Goal: Information Seeking & Learning: Learn about a topic

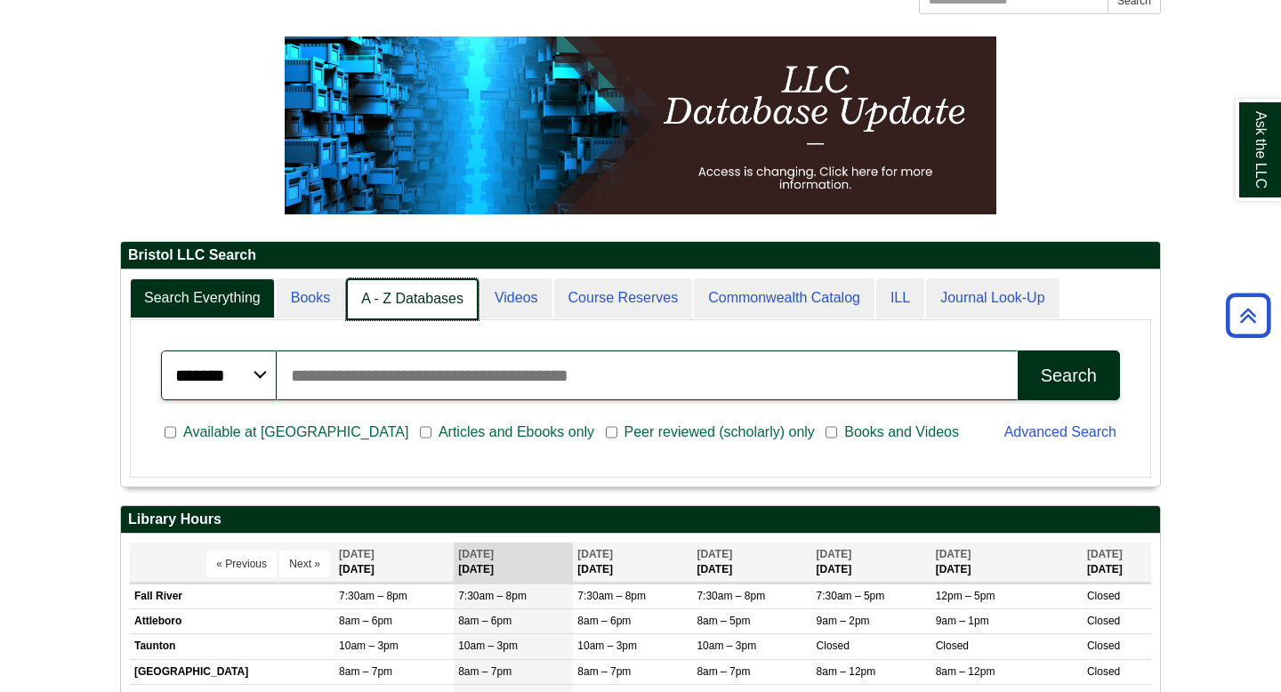
scroll to position [216, 1039]
click at [392, 309] on link "A - Z Databases" at bounding box center [412, 299] width 133 height 42
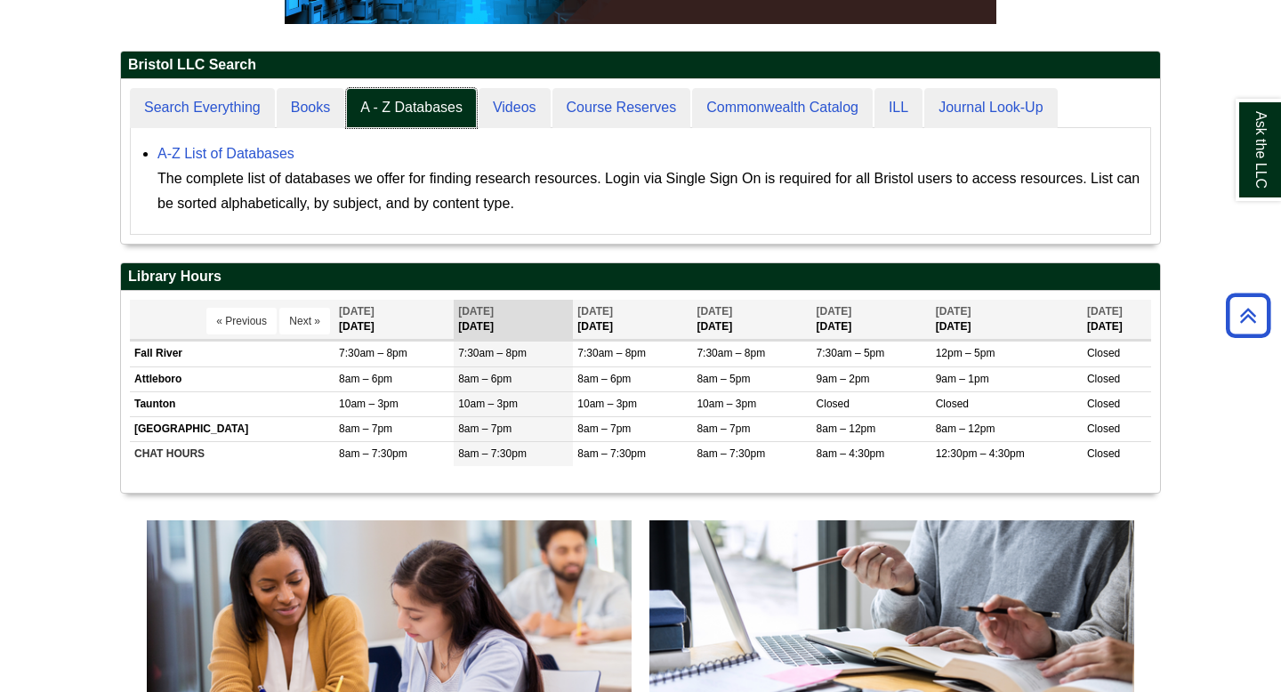
scroll to position [415, 0]
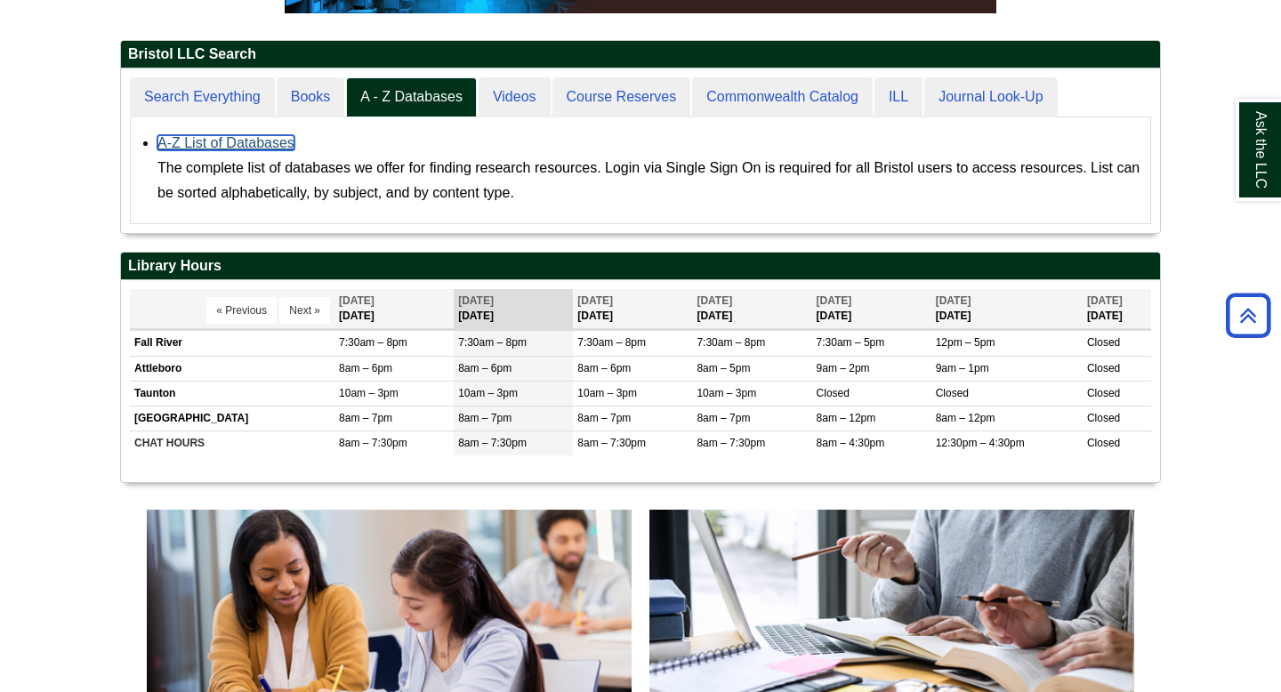
click at [216, 144] on link "A-Z List of Databases" at bounding box center [225, 142] width 137 height 15
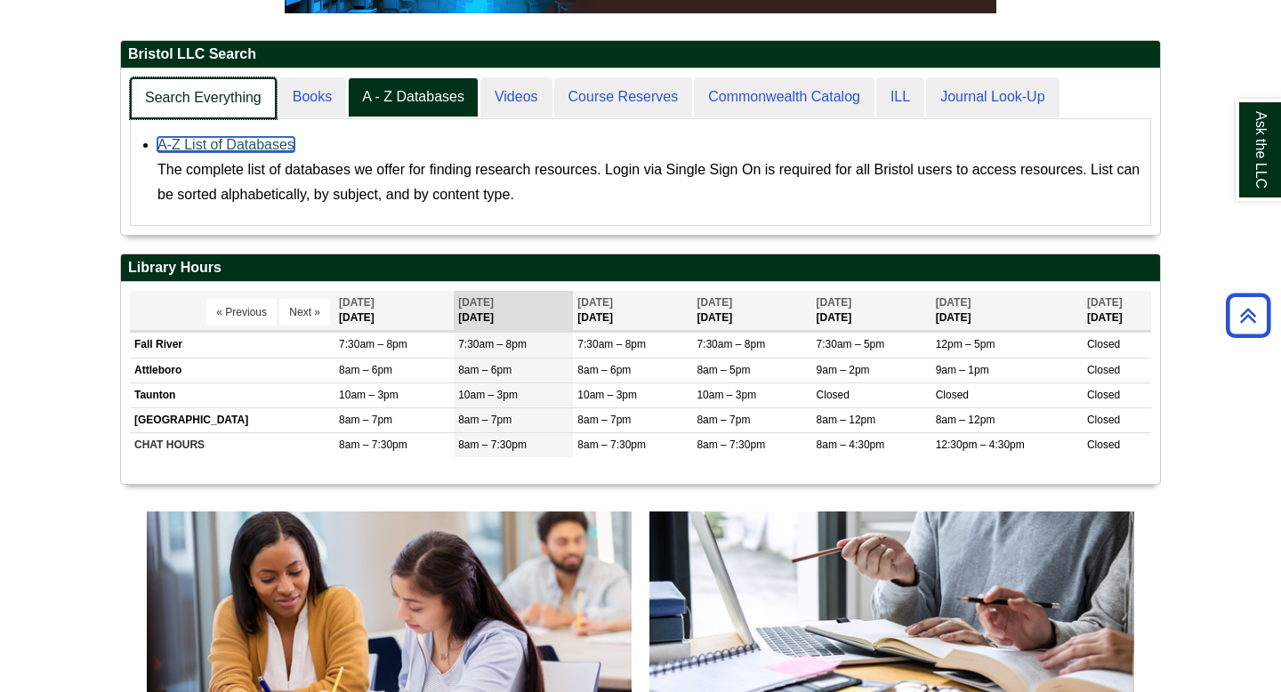
scroll to position [166, 1039]
click at [226, 90] on link "Search Everything" at bounding box center [203, 98] width 147 height 42
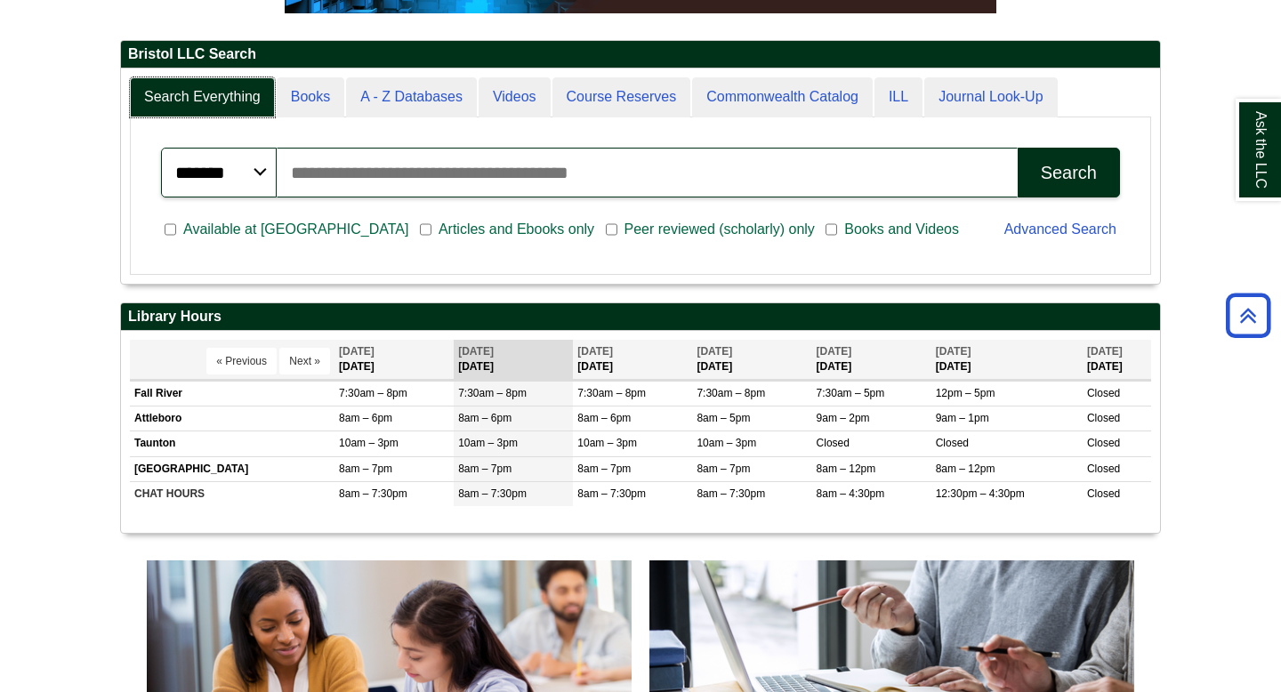
scroll to position [214, 1039]
click at [259, 172] on select "******* ***** ******" at bounding box center [219, 173] width 116 height 50
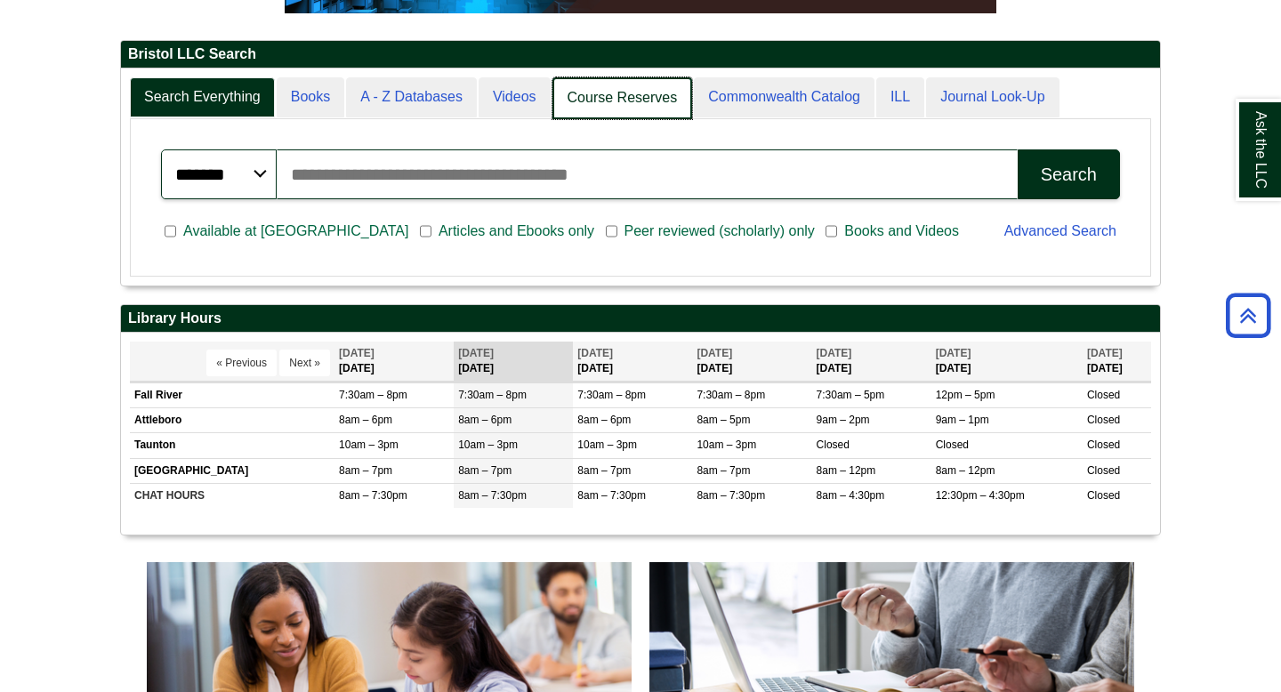
scroll to position [216, 1039]
click at [597, 106] on link "Course Reserves" at bounding box center [622, 98] width 141 height 42
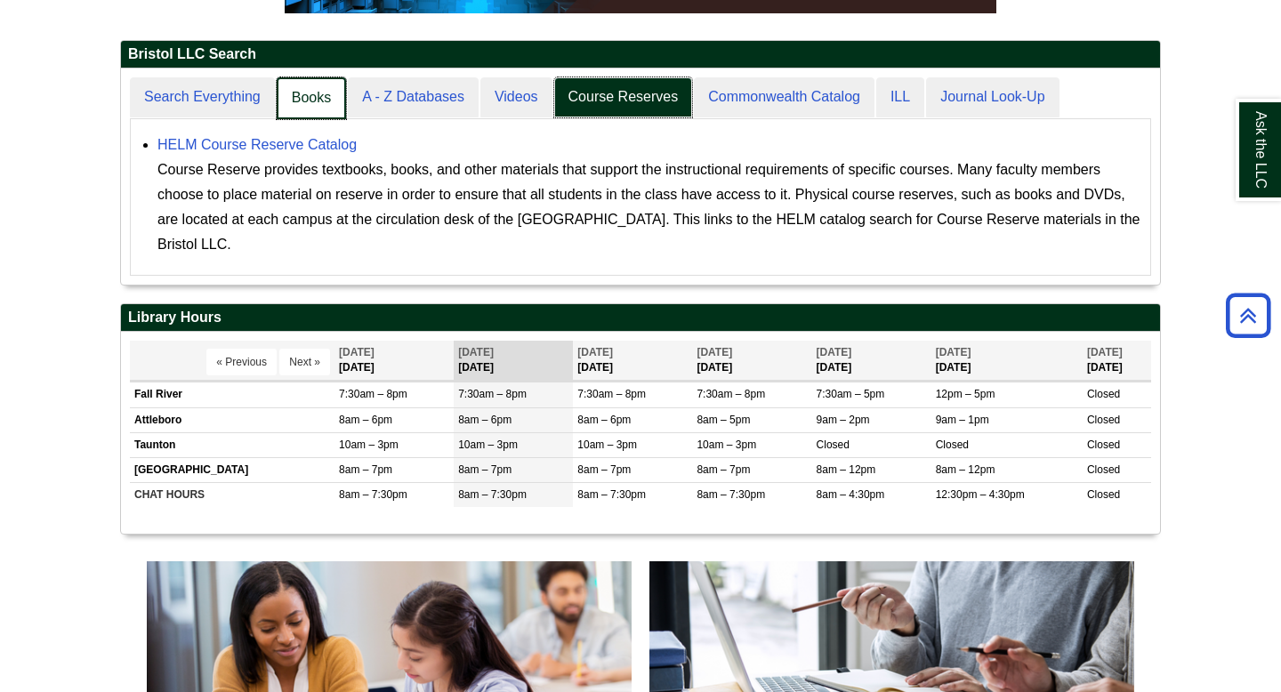
scroll to position [9, 9]
click at [401, 95] on link "A - Z Databases" at bounding box center [412, 98] width 133 height 42
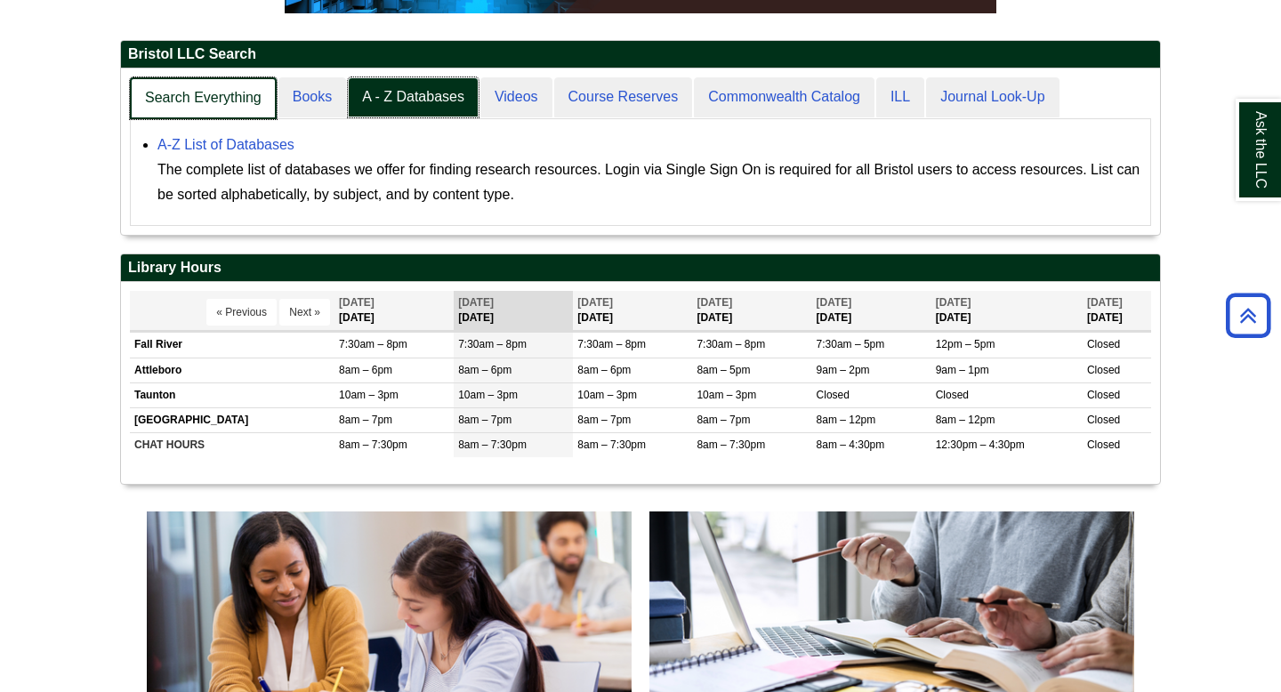
scroll to position [166, 1039]
click at [230, 105] on link "Search Everything" at bounding box center [203, 98] width 147 height 42
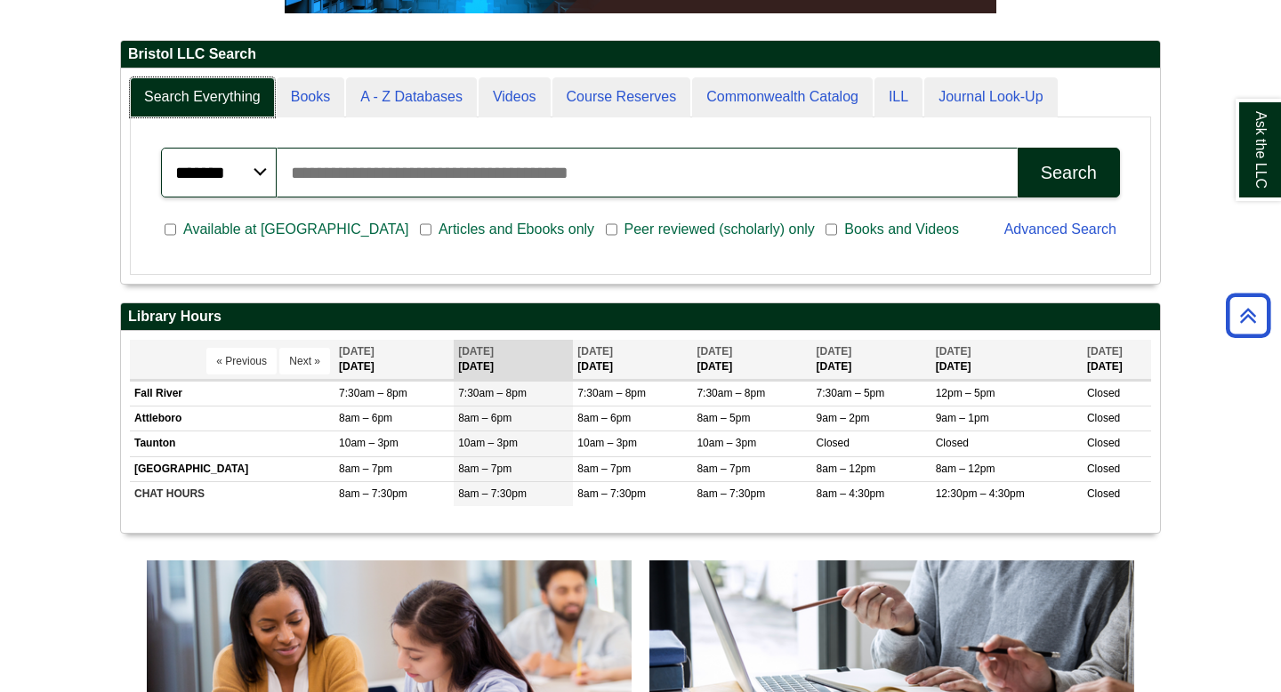
scroll to position [214, 1039]
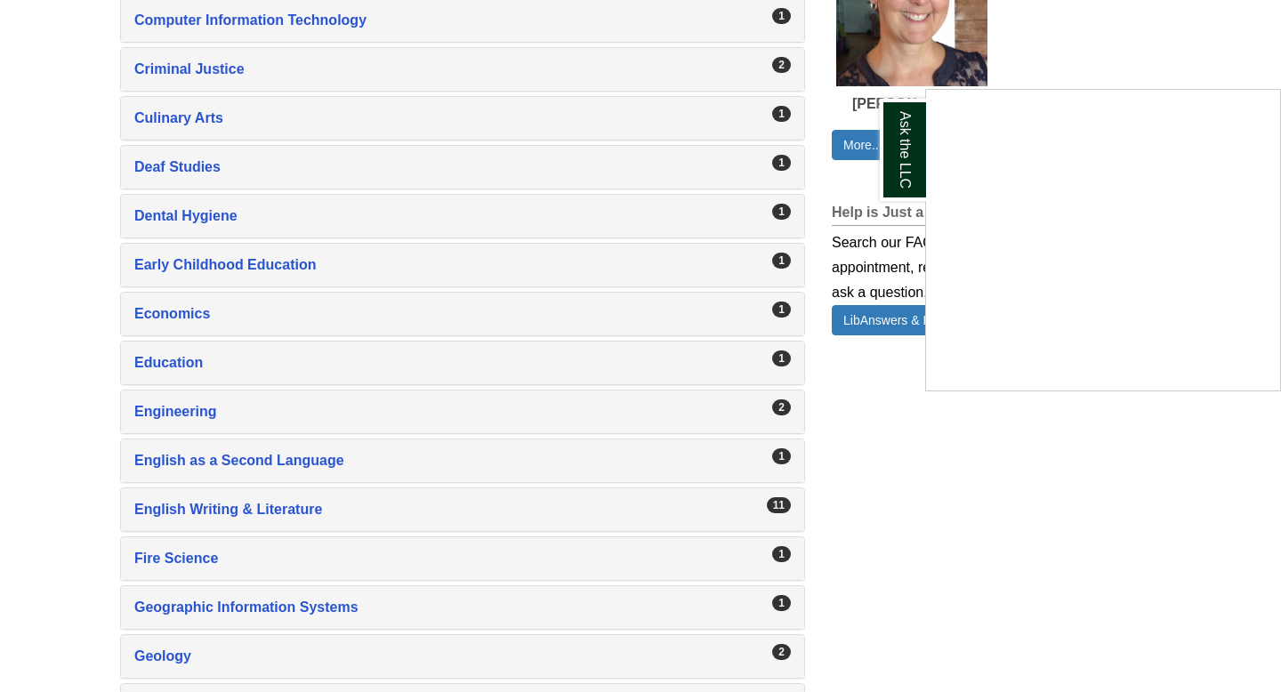
scroll to position [1215, 0]
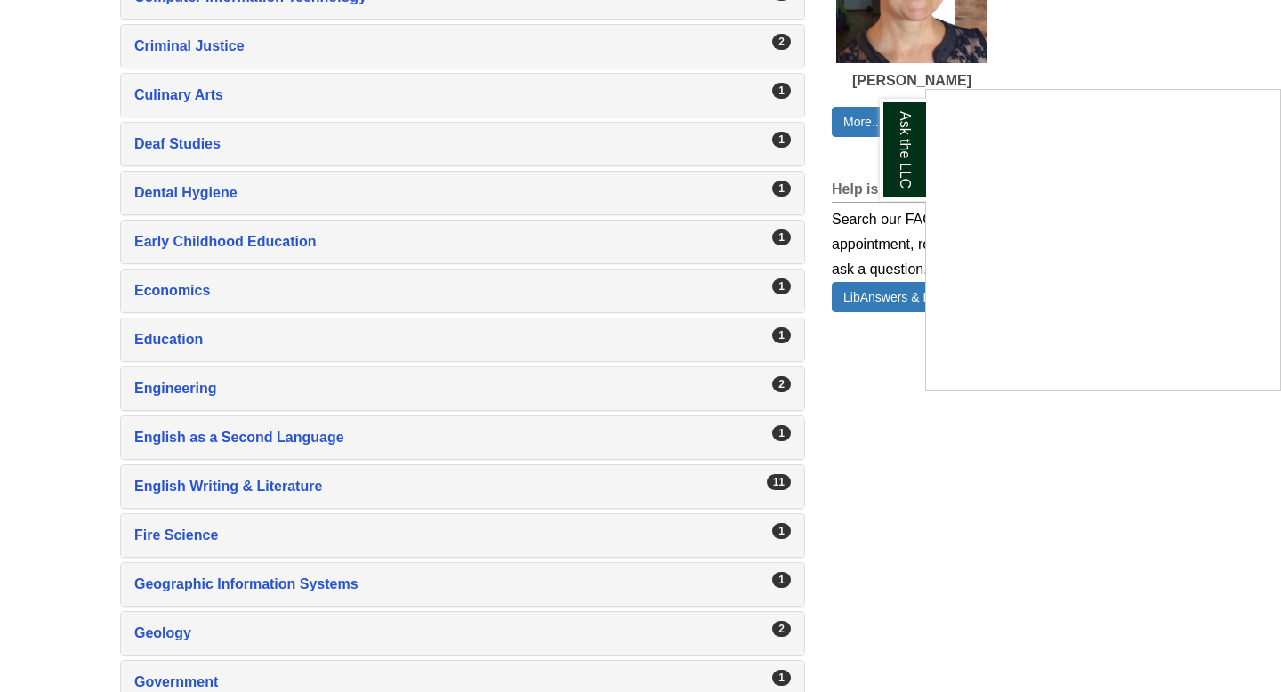
click at [286, 487] on div "Ask the LLC" at bounding box center [640, 346] width 1281 height 692
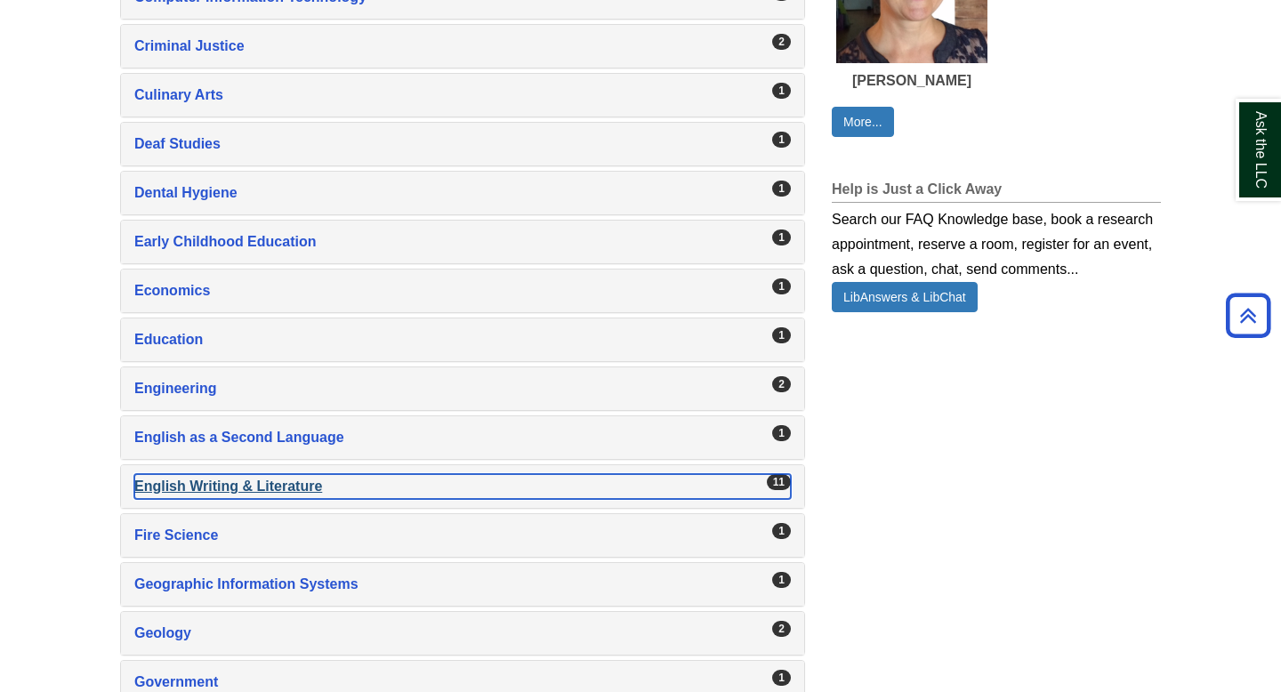
click at [286, 487] on div "English Writing & Literature , 11 guides" at bounding box center [462, 486] width 656 height 25
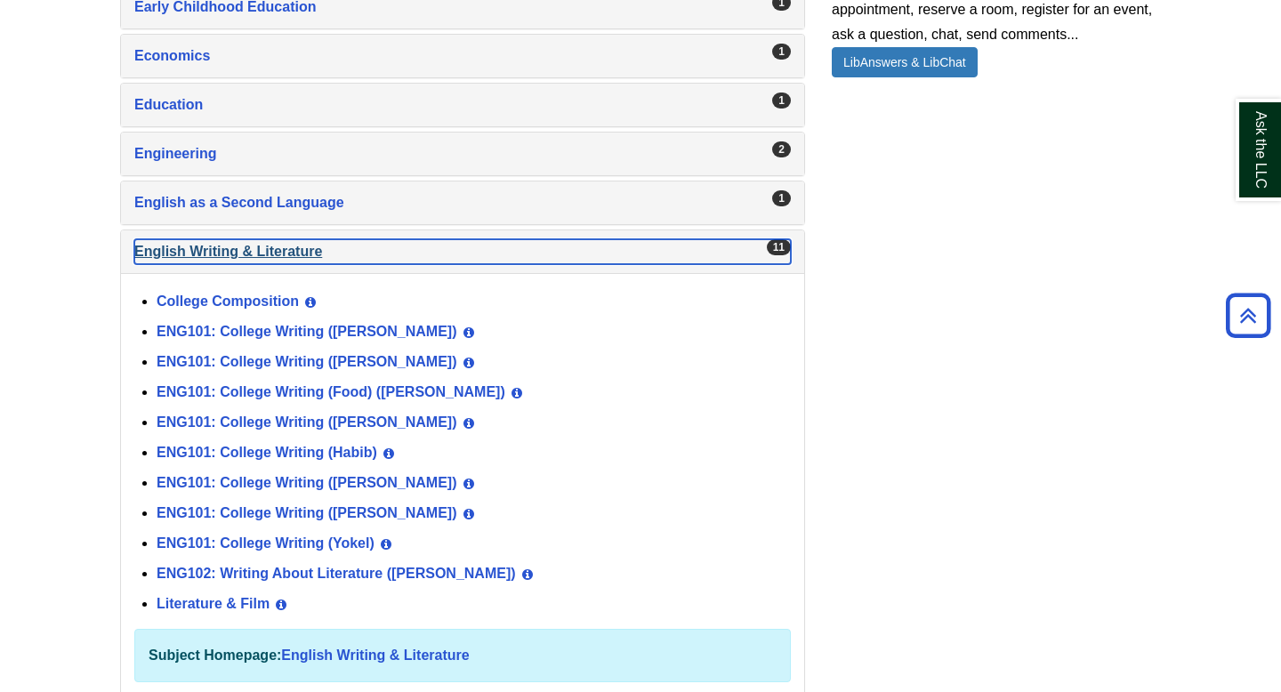
scroll to position [1451, 0]
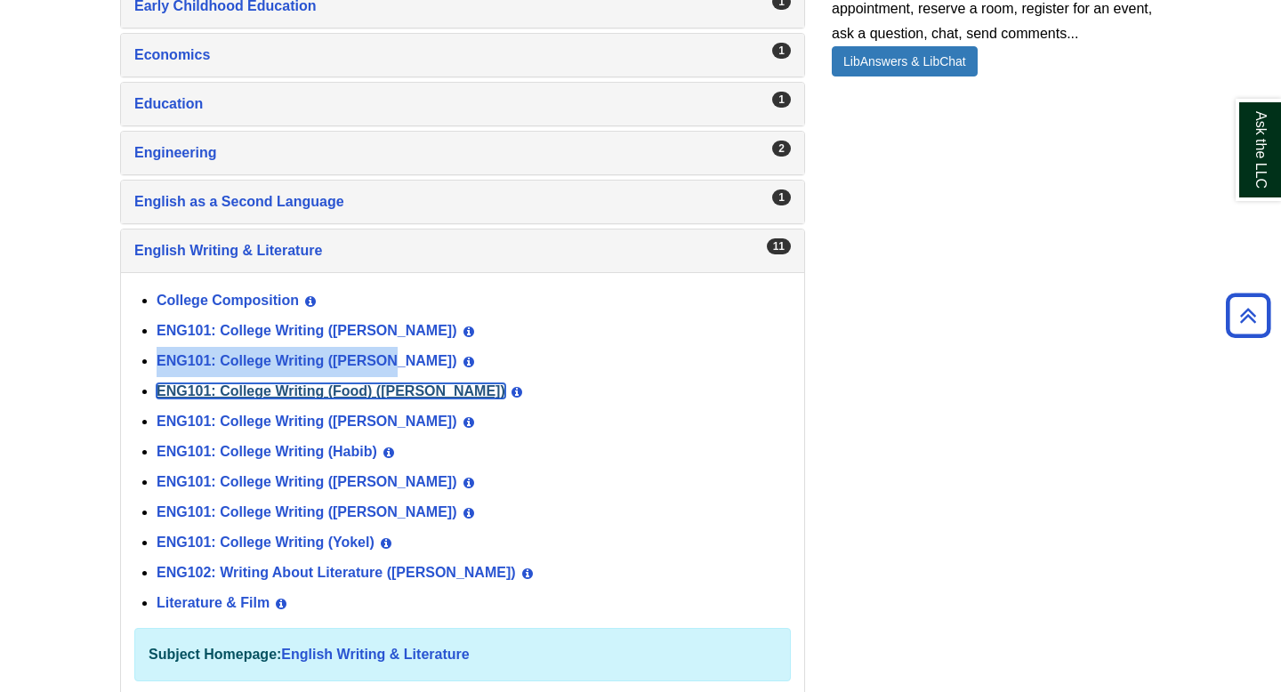
click at [350, 393] on link "ENG101: College Writing (Food) (Benson)" at bounding box center [331, 390] width 349 height 15
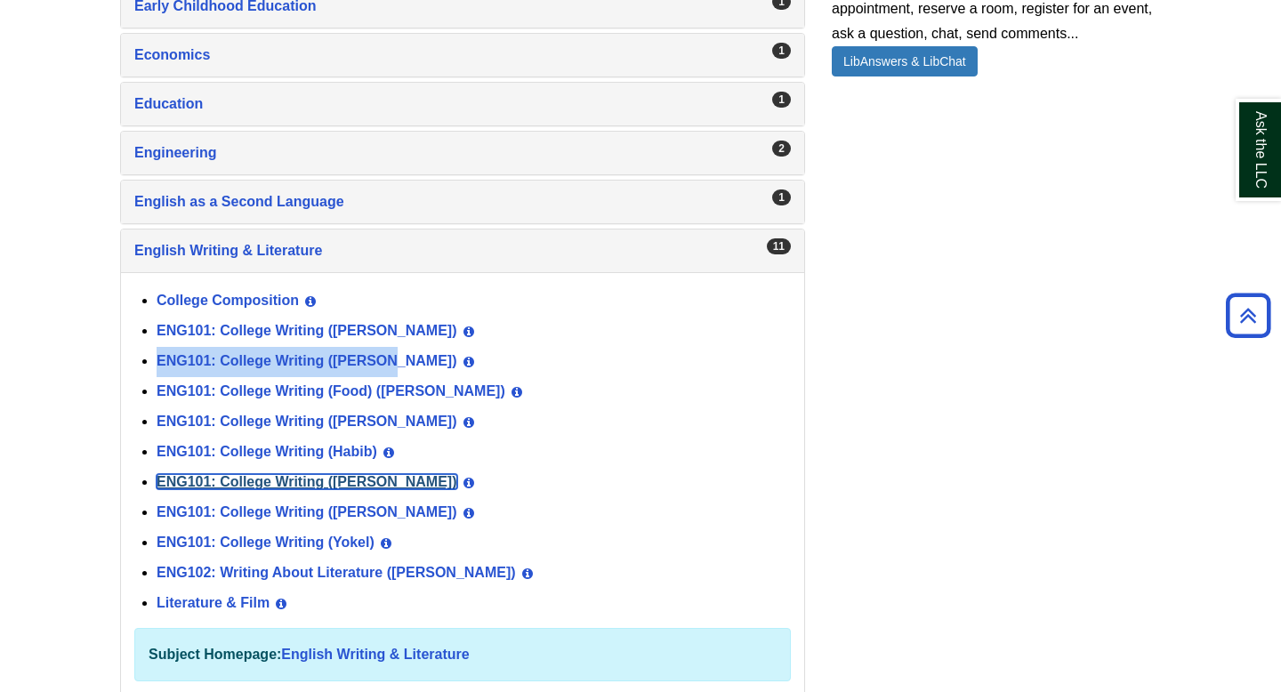
click at [334, 487] on link "ENG101: College Writing (Norris)" at bounding box center [307, 481] width 301 height 15
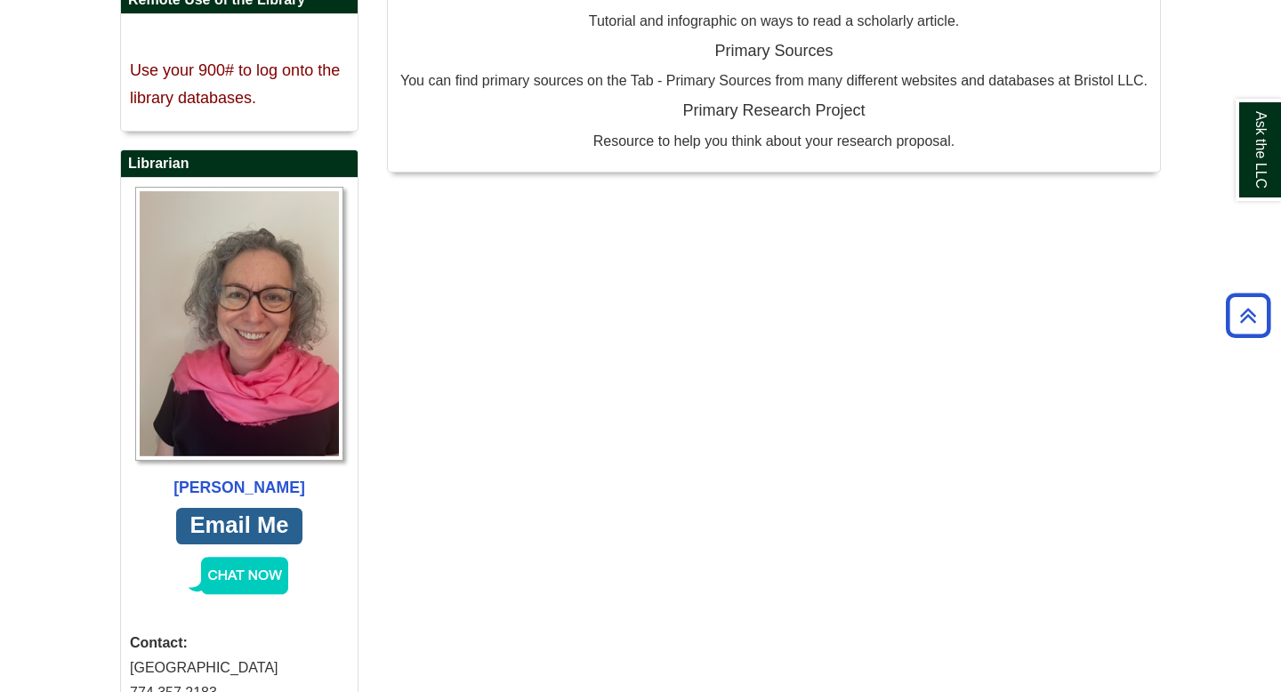
scroll to position [963, 0]
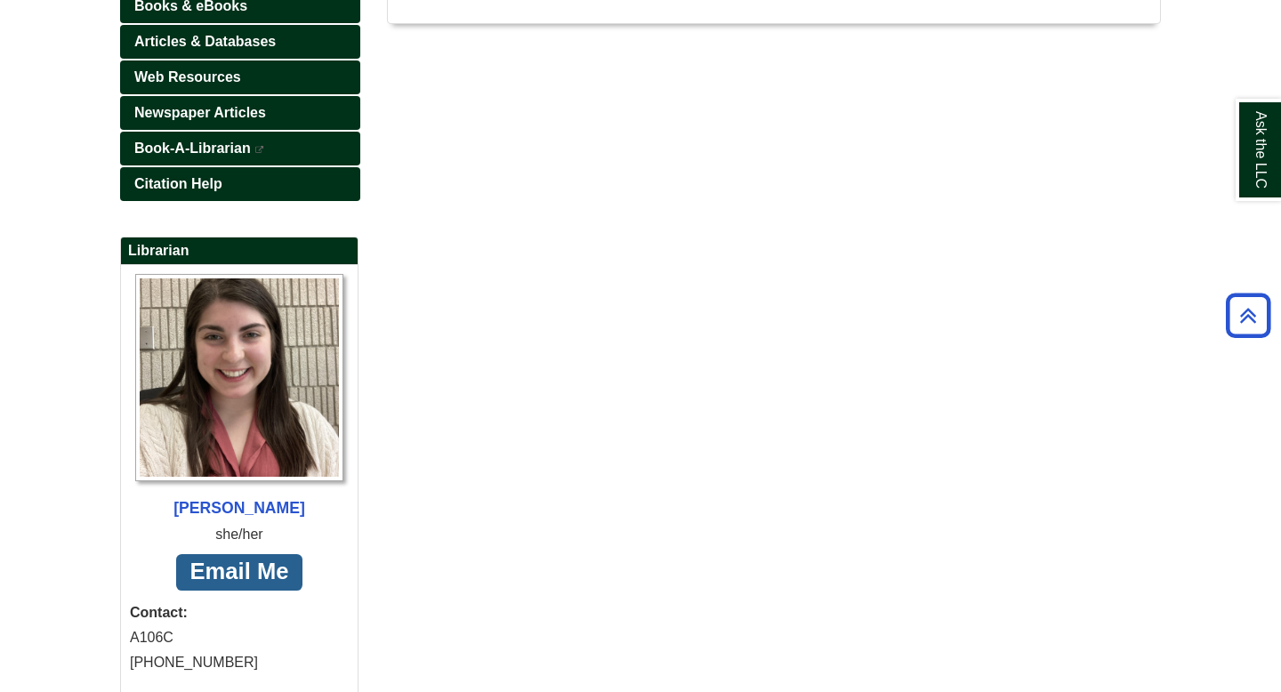
scroll to position [388, 0]
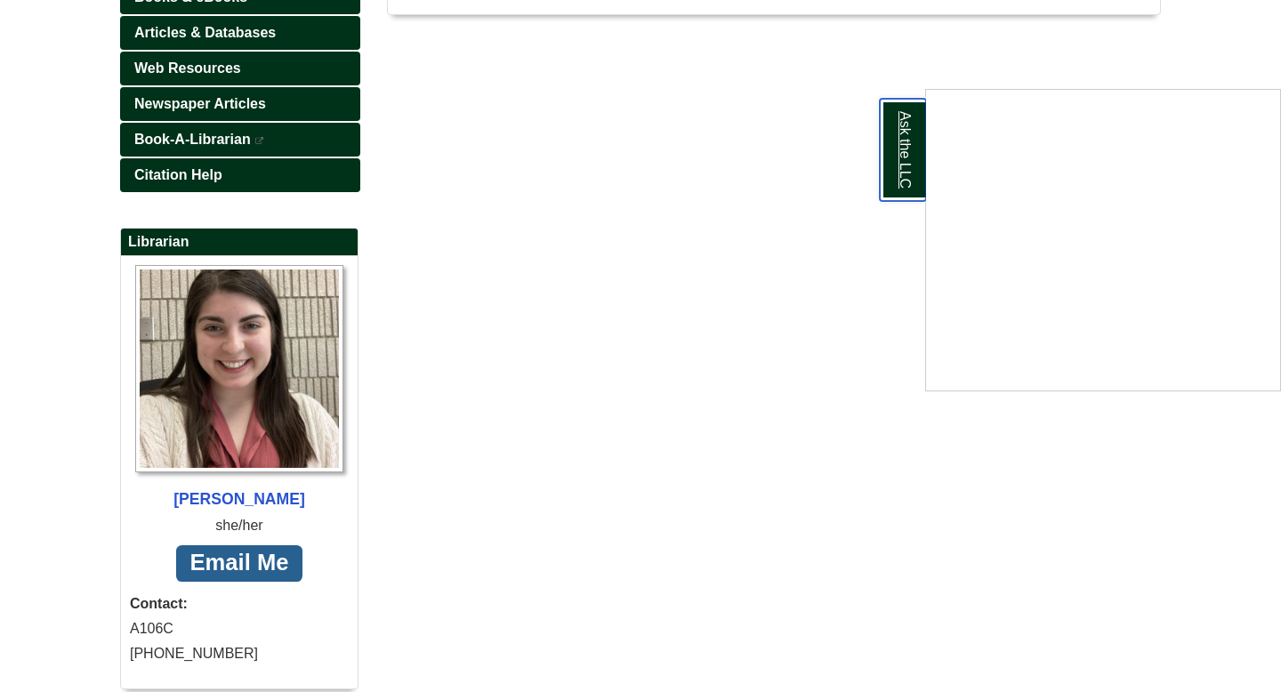
click at [906, 149] on link "Ask the LLC" at bounding box center [903, 150] width 46 height 102
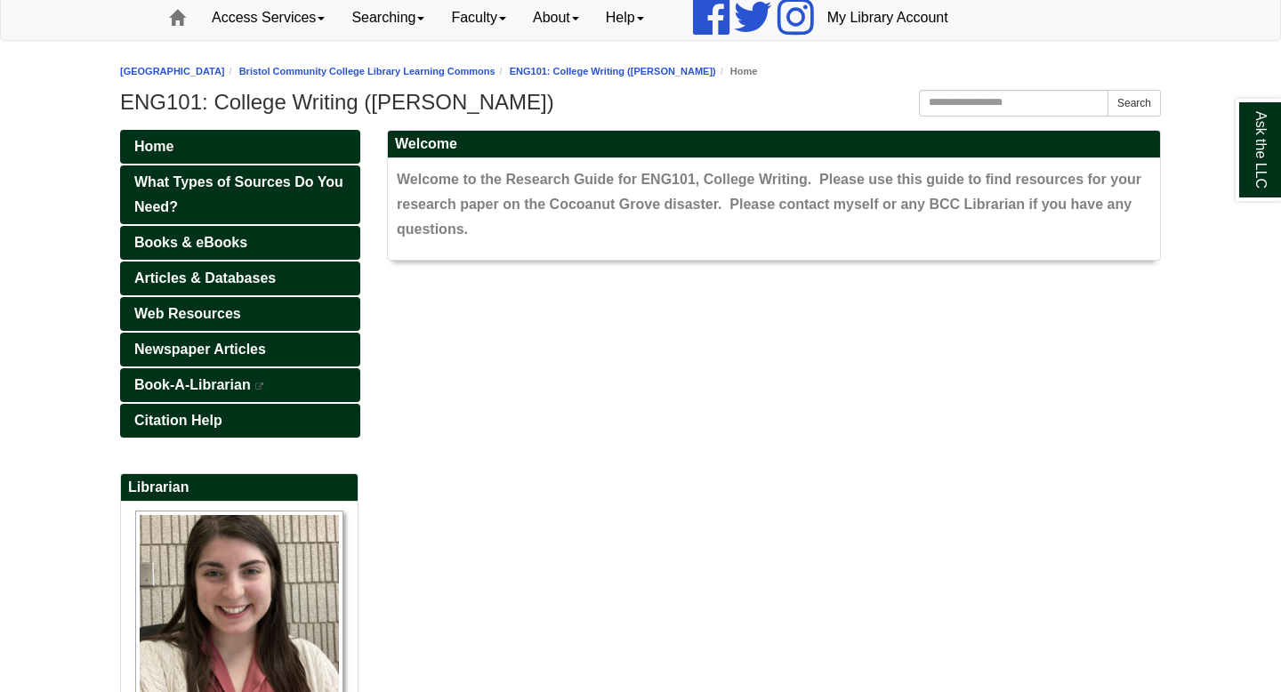
scroll to position [152, 0]
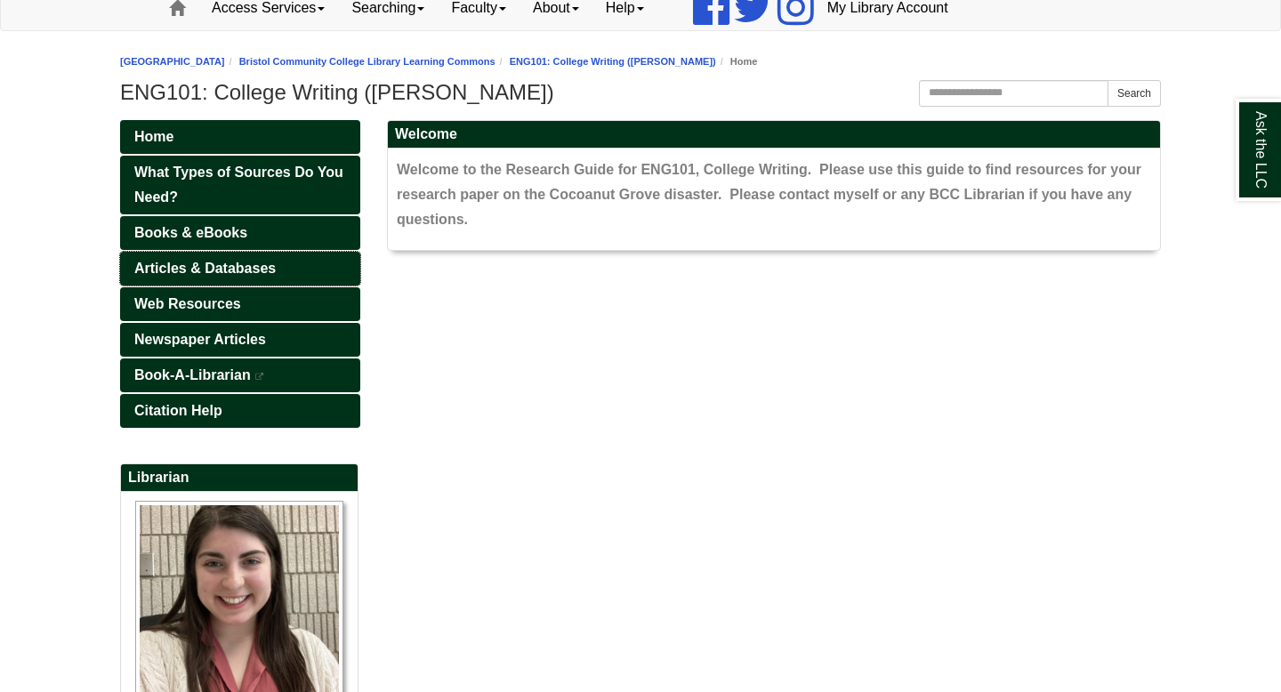
click at [201, 266] on span "Articles & Databases" at bounding box center [204, 268] width 141 height 15
click at [305, 233] on link "Books & eBooks" at bounding box center [240, 233] width 240 height 34
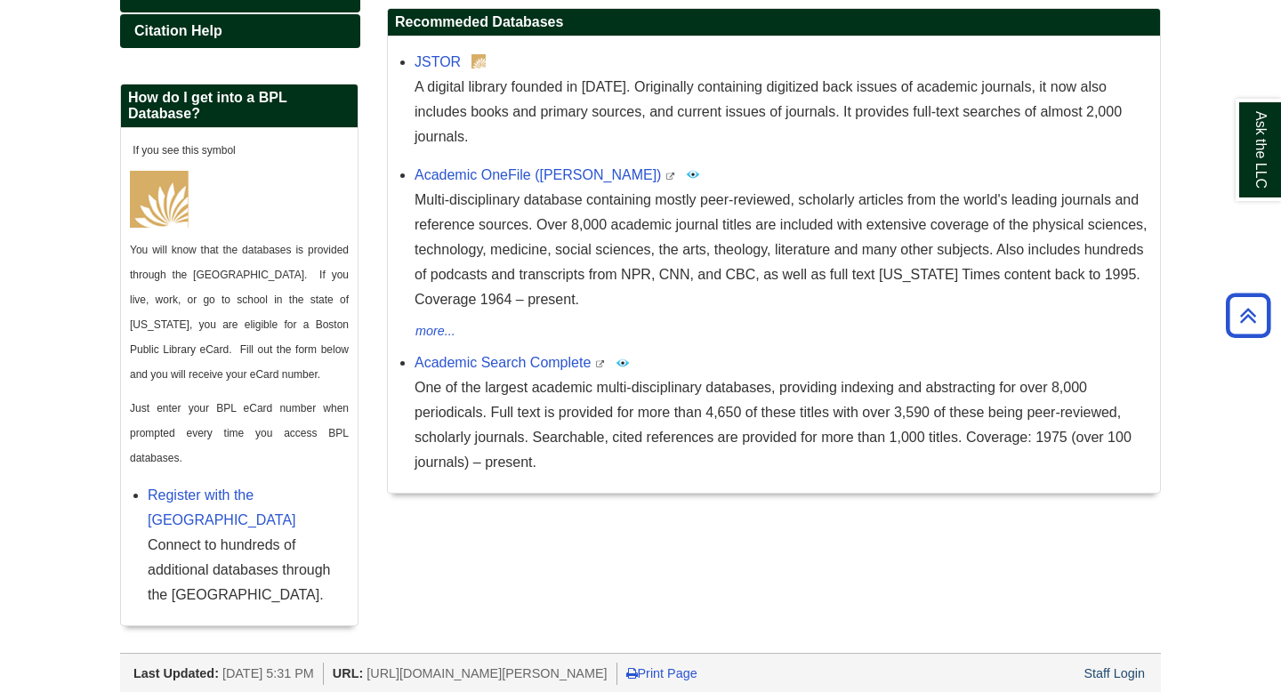
scroll to position [544, 0]
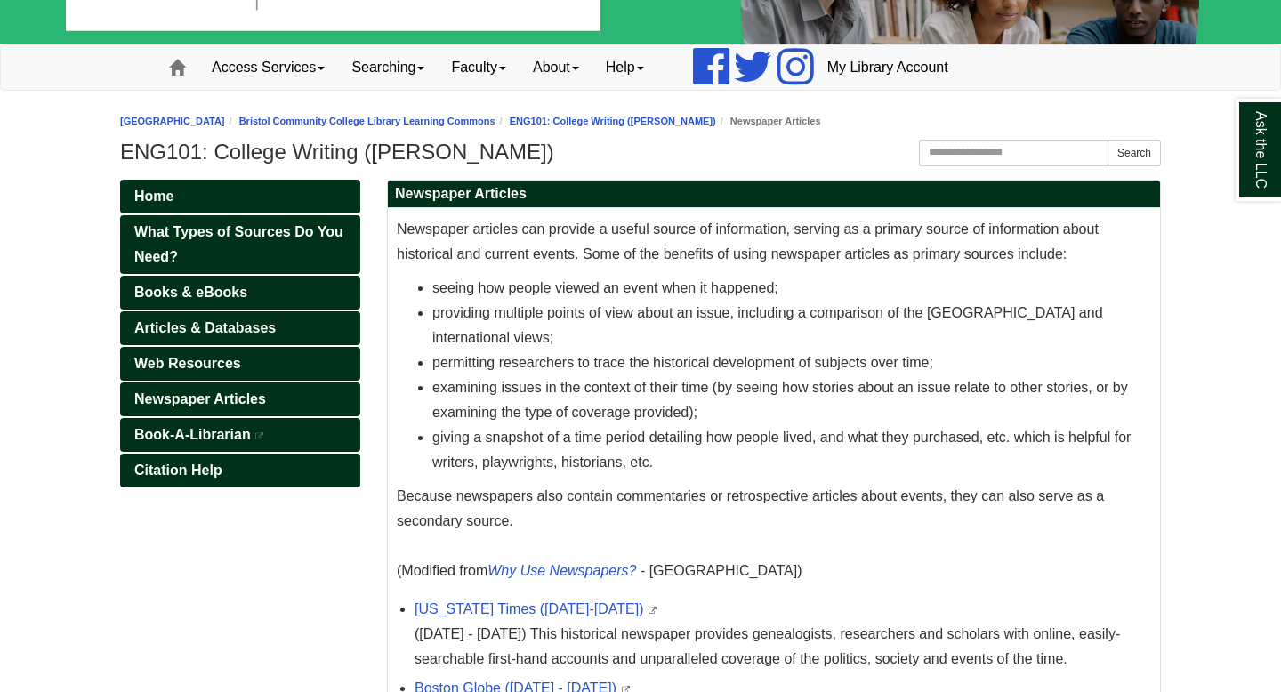
scroll to position [96, 0]
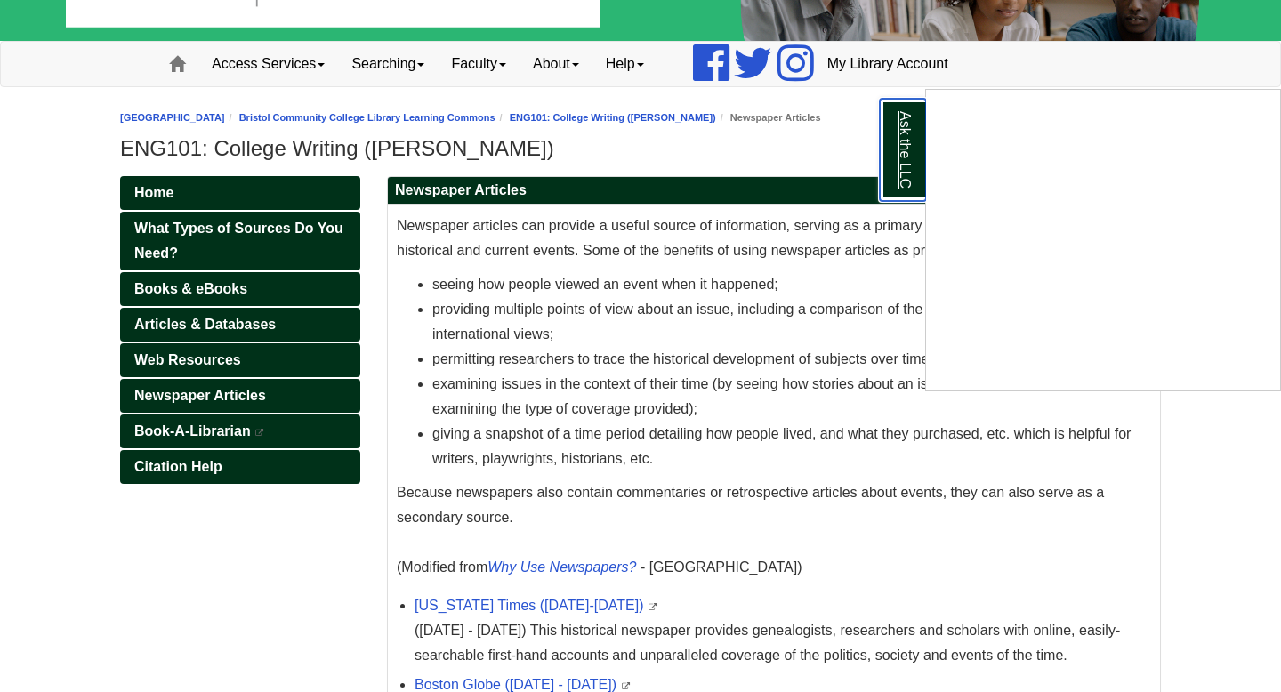
click at [894, 174] on link "Ask the LLC" at bounding box center [903, 150] width 46 height 102
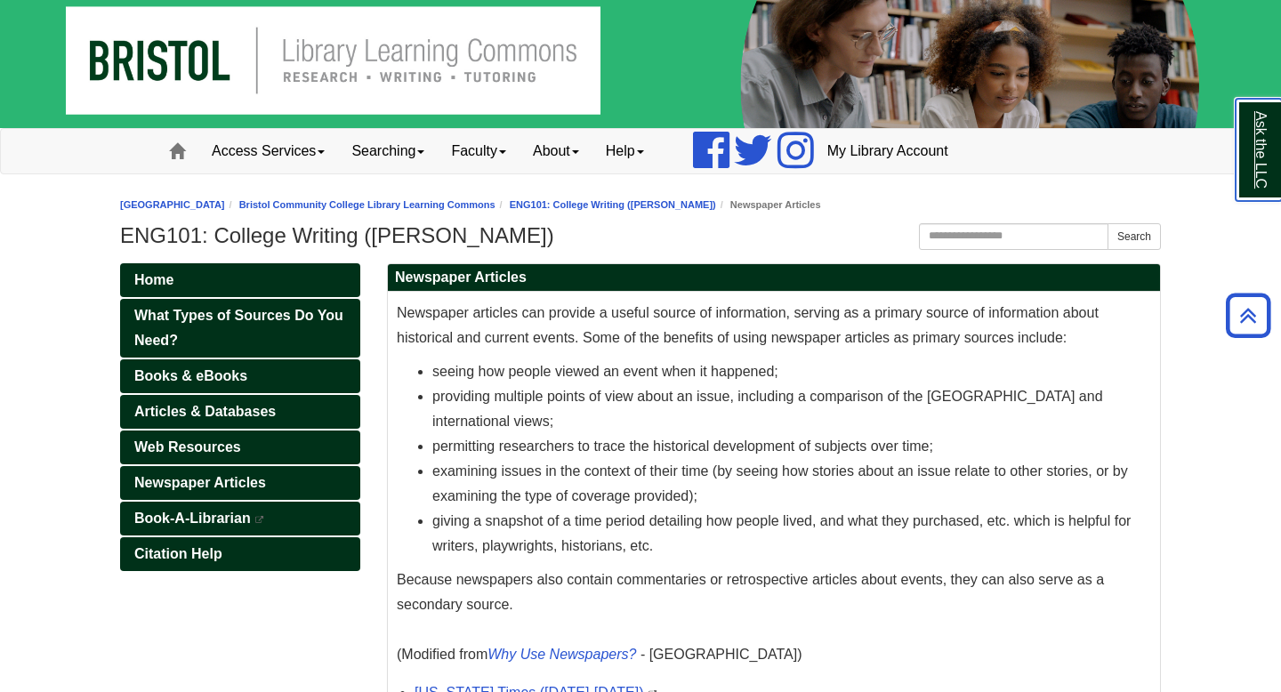
scroll to position [0, 0]
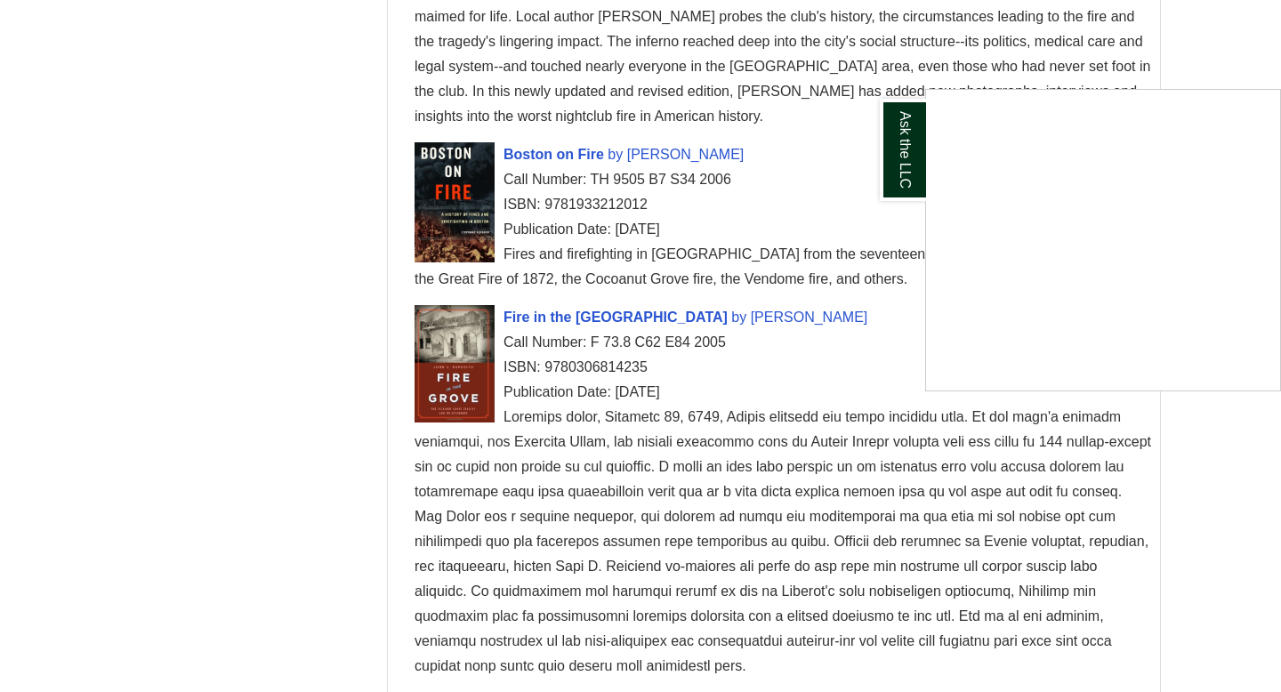
scroll to position [1676, 0]
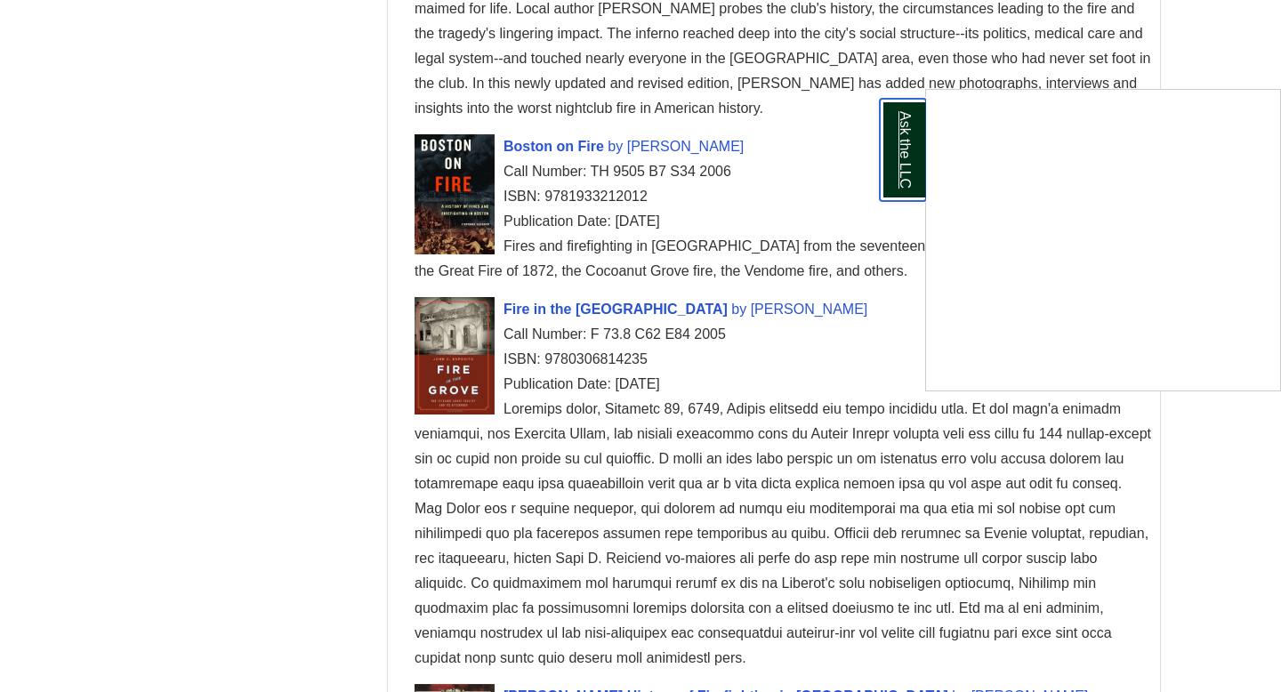
click at [902, 170] on link "Ask the LLC" at bounding box center [903, 150] width 46 height 102
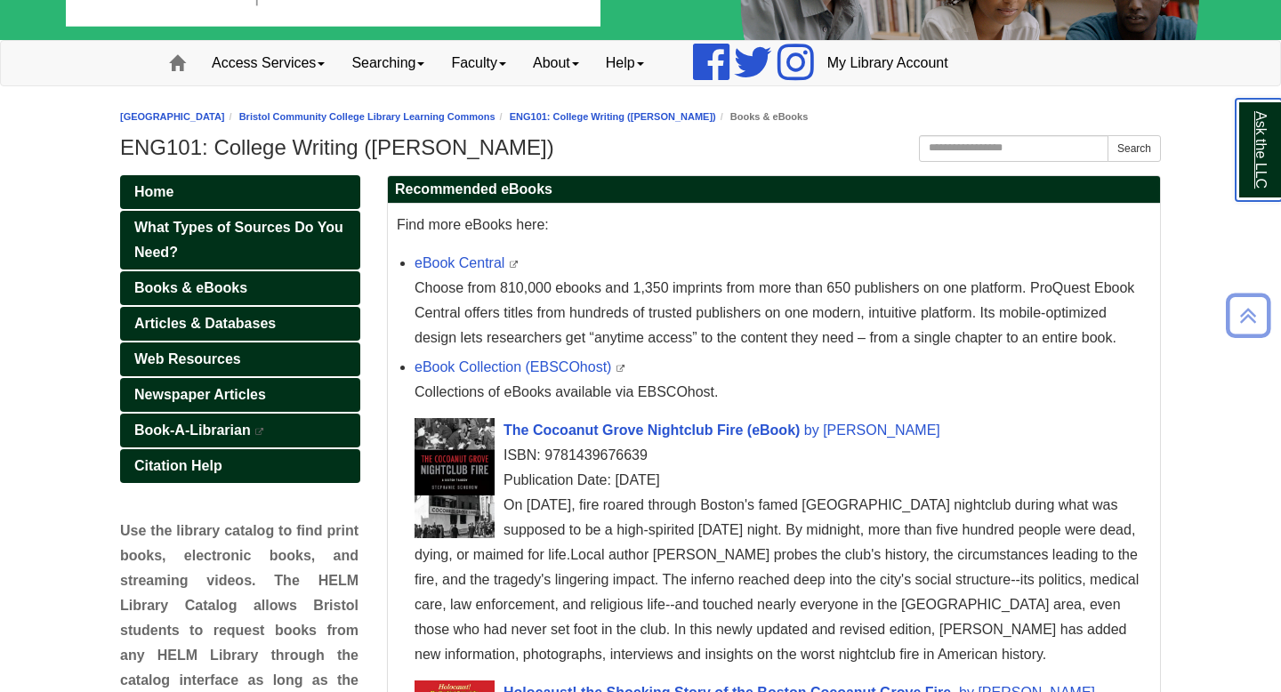
scroll to position [94, 0]
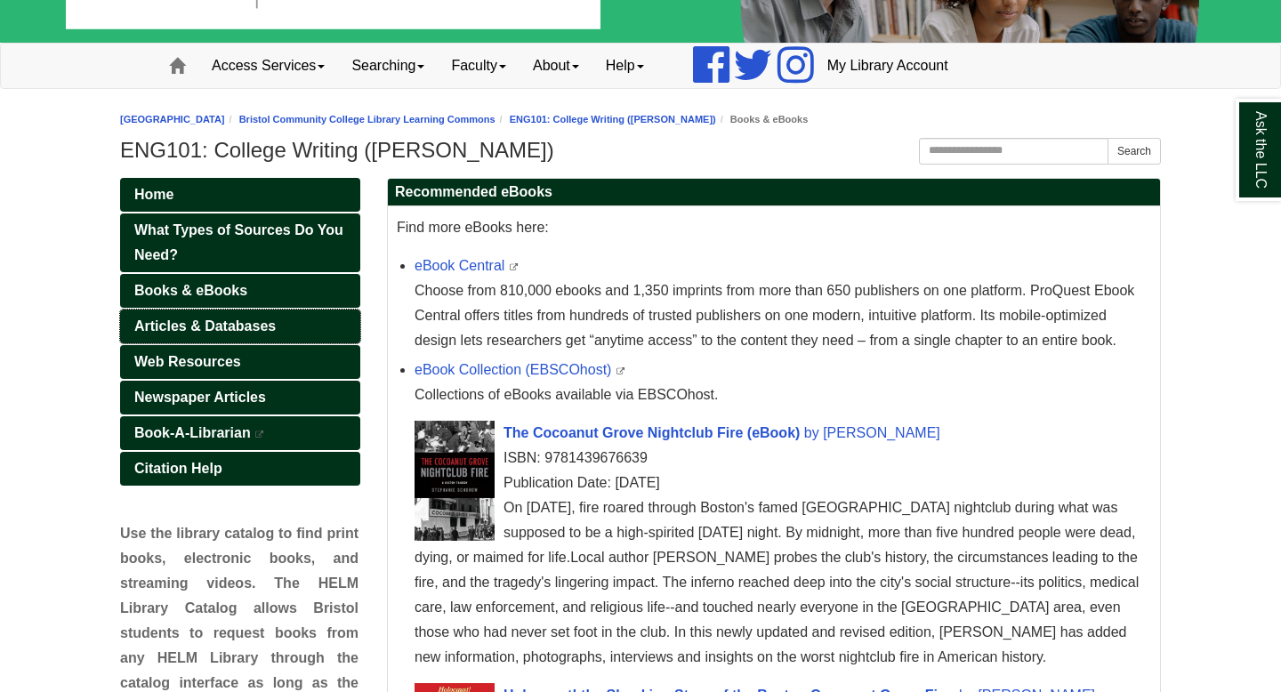
click at [284, 328] on link "Articles & Databases" at bounding box center [240, 327] width 240 height 34
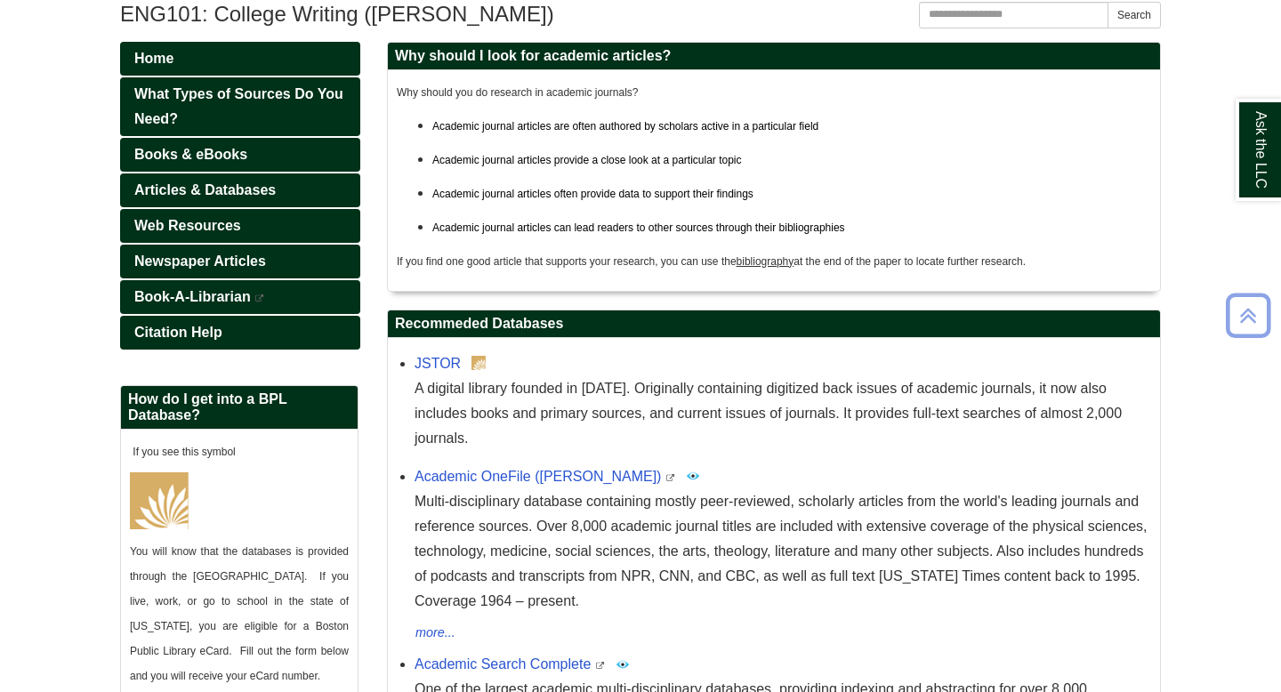
scroll to position [232, 0]
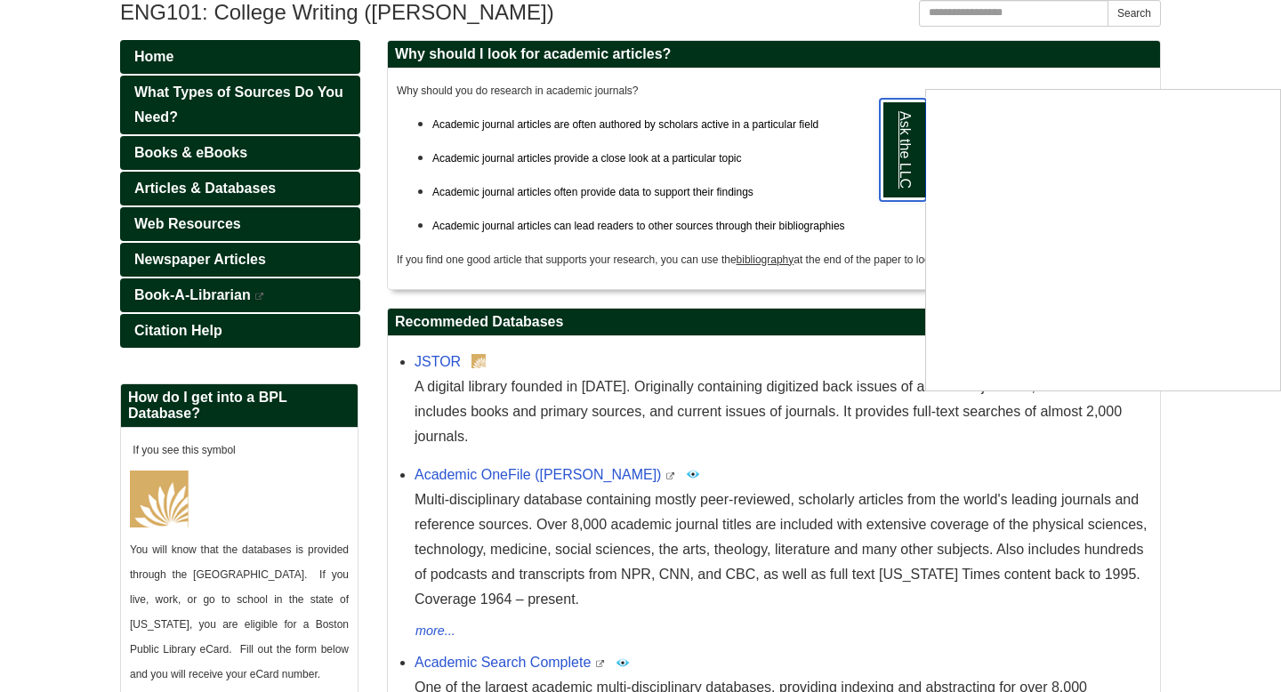
click at [896, 168] on link "Ask the LLC" at bounding box center [903, 150] width 46 height 102
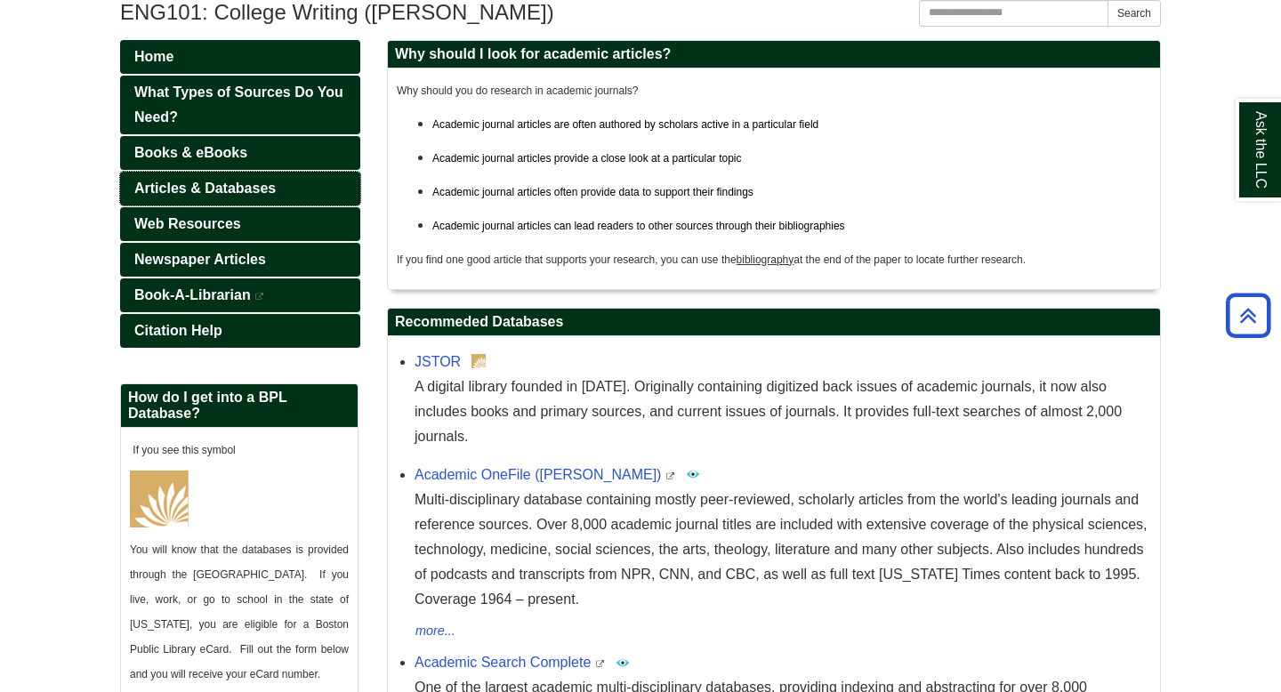
click at [251, 195] on span "Articles & Databases" at bounding box center [204, 188] width 141 height 15
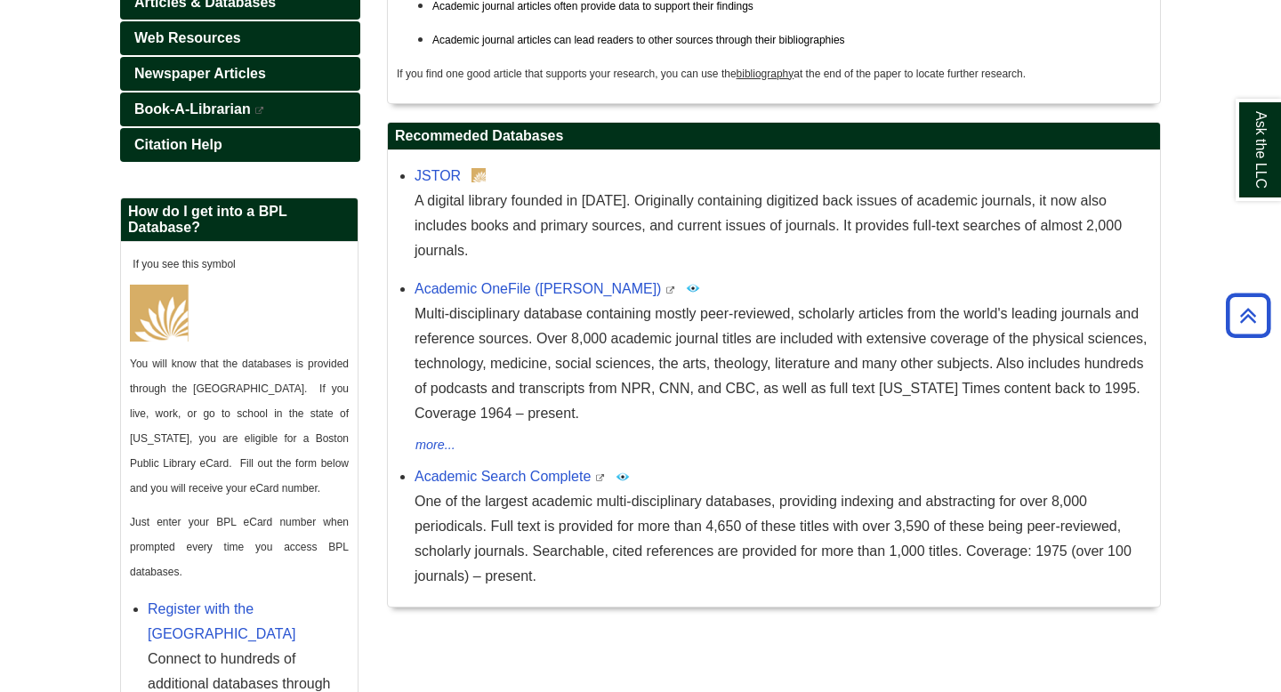
scroll to position [466, 0]
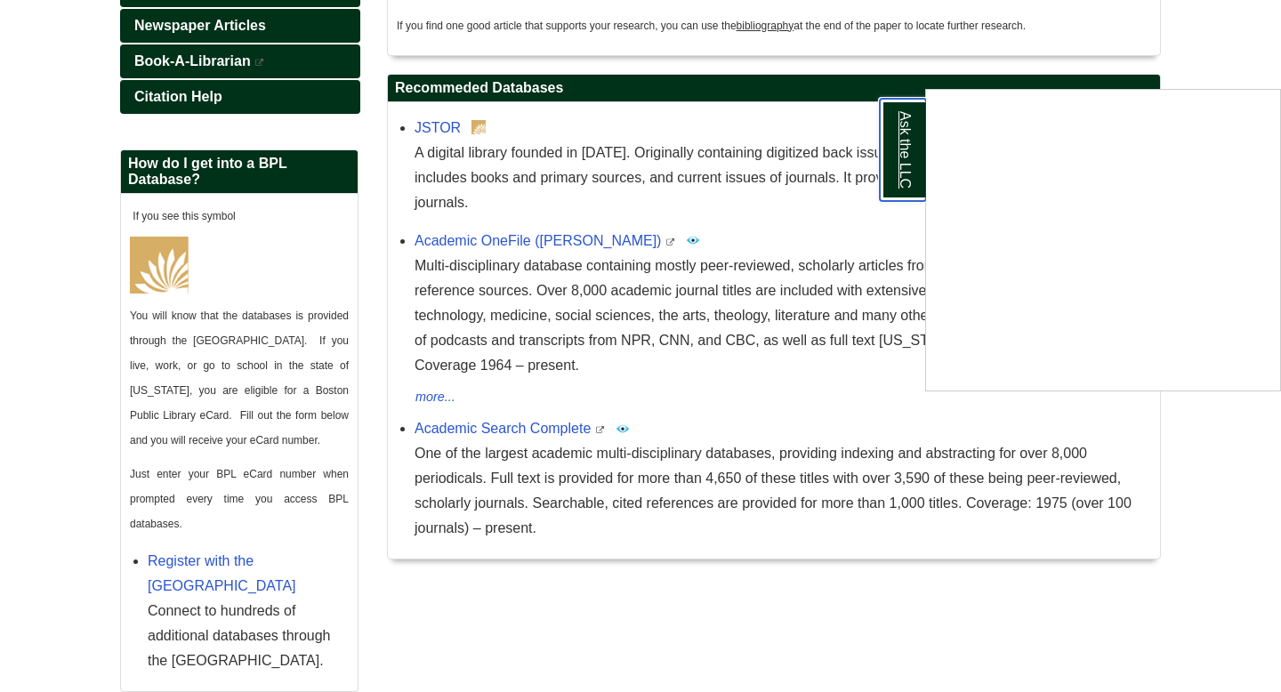
click at [898, 158] on link "Ask the LLC" at bounding box center [903, 150] width 46 height 102
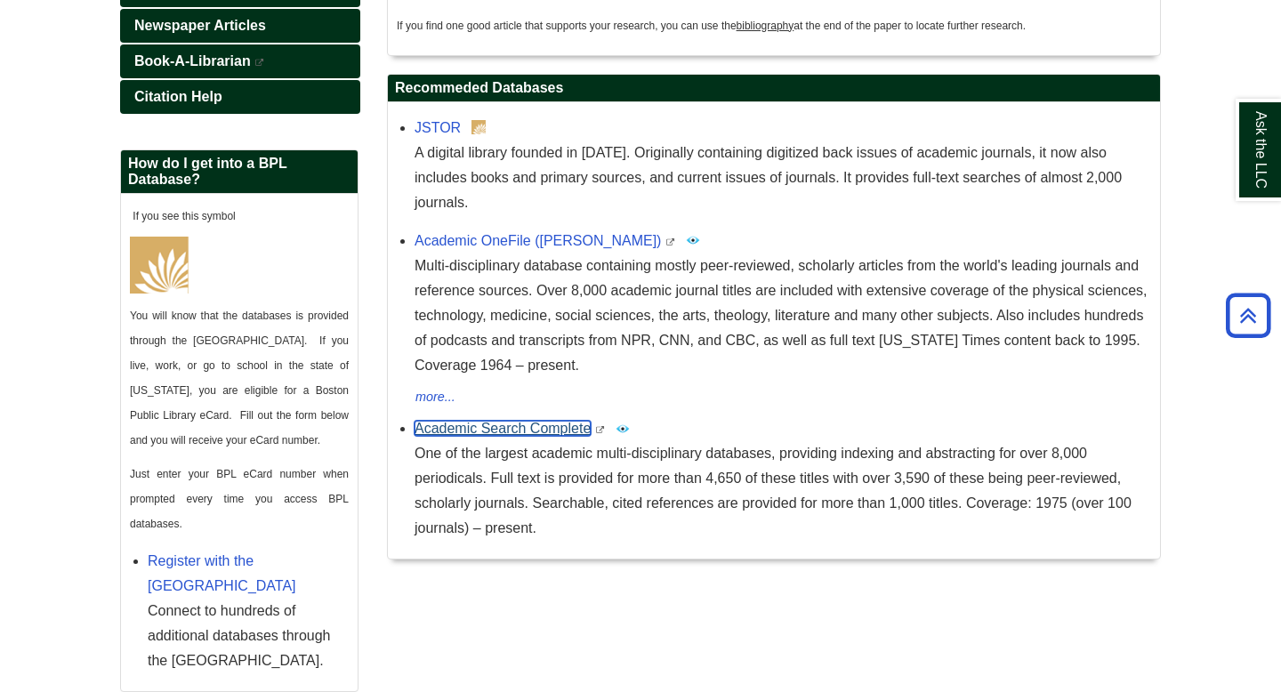
click at [548, 421] on link "Academic Search Complete" at bounding box center [503, 428] width 176 height 15
click at [538, 233] on link "Academic OneFile (Gale)" at bounding box center [538, 240] width 246 height 15
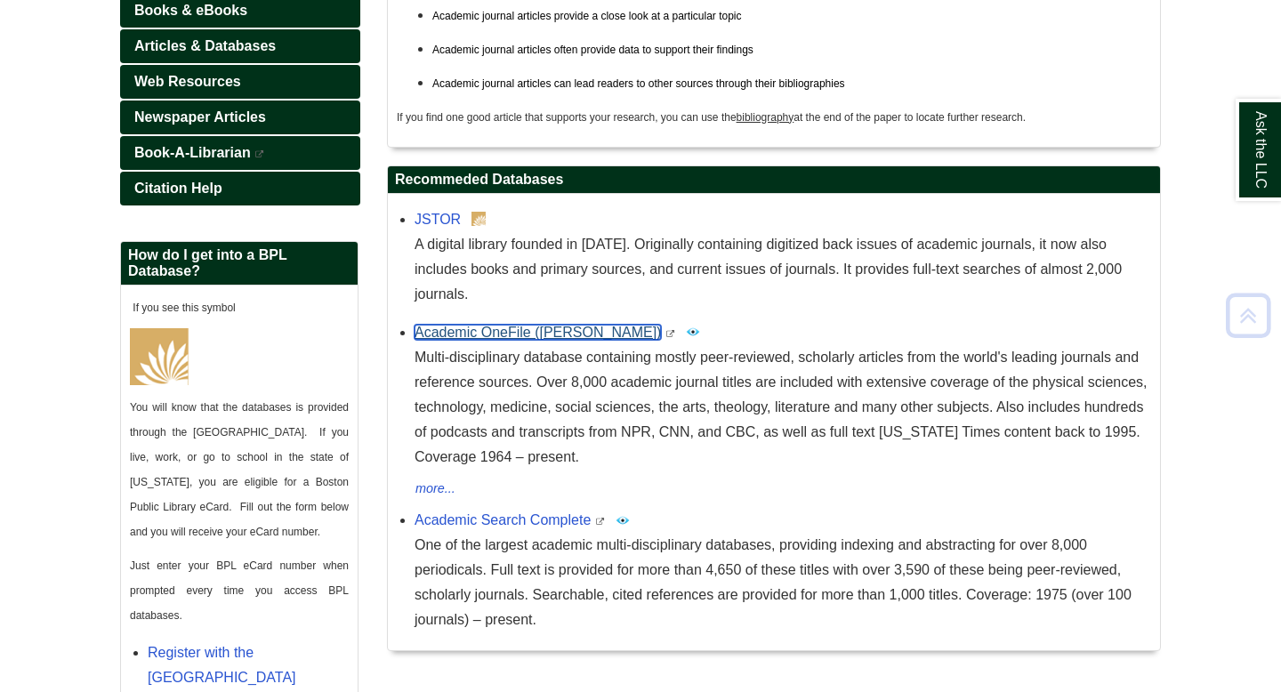
scroll to position [376, 0]
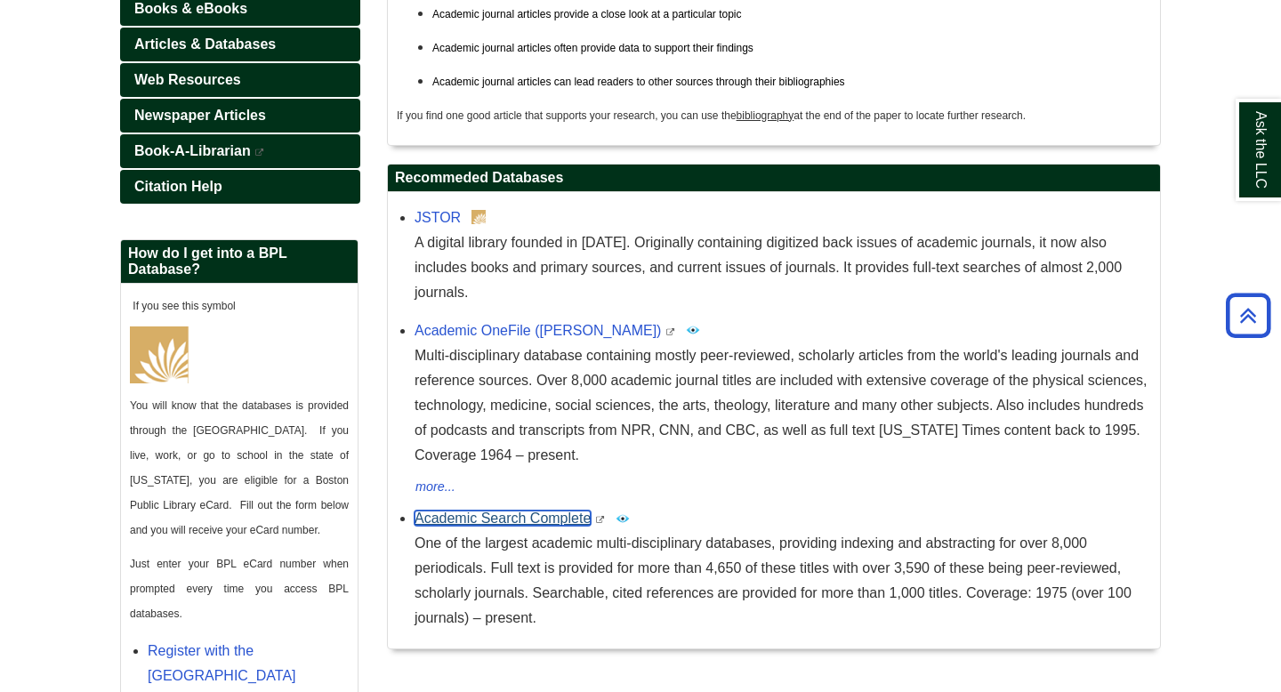
click at [463, 511] on link "Academic Search Complete" at bounding box center [503, 518] width 176 height 15
click at [439, 217] on link "JSTOR" at bounding box center [438, 217] width 46 height 15
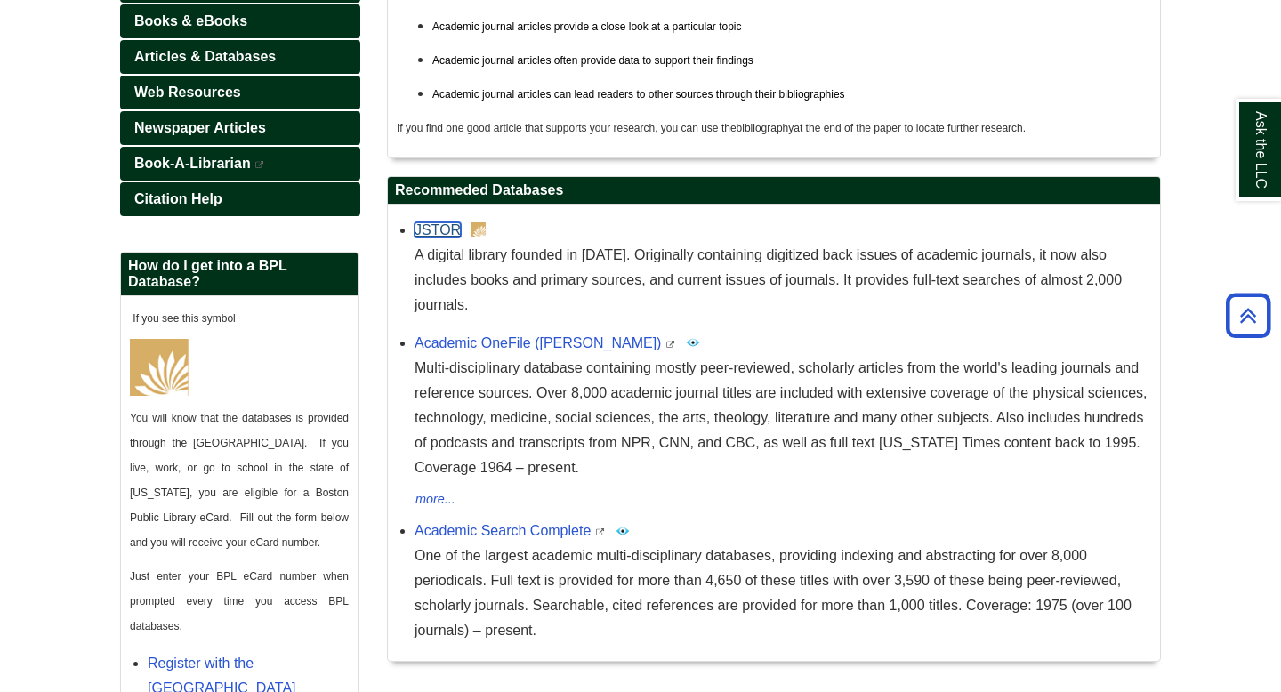
scroll to position [378, 0]
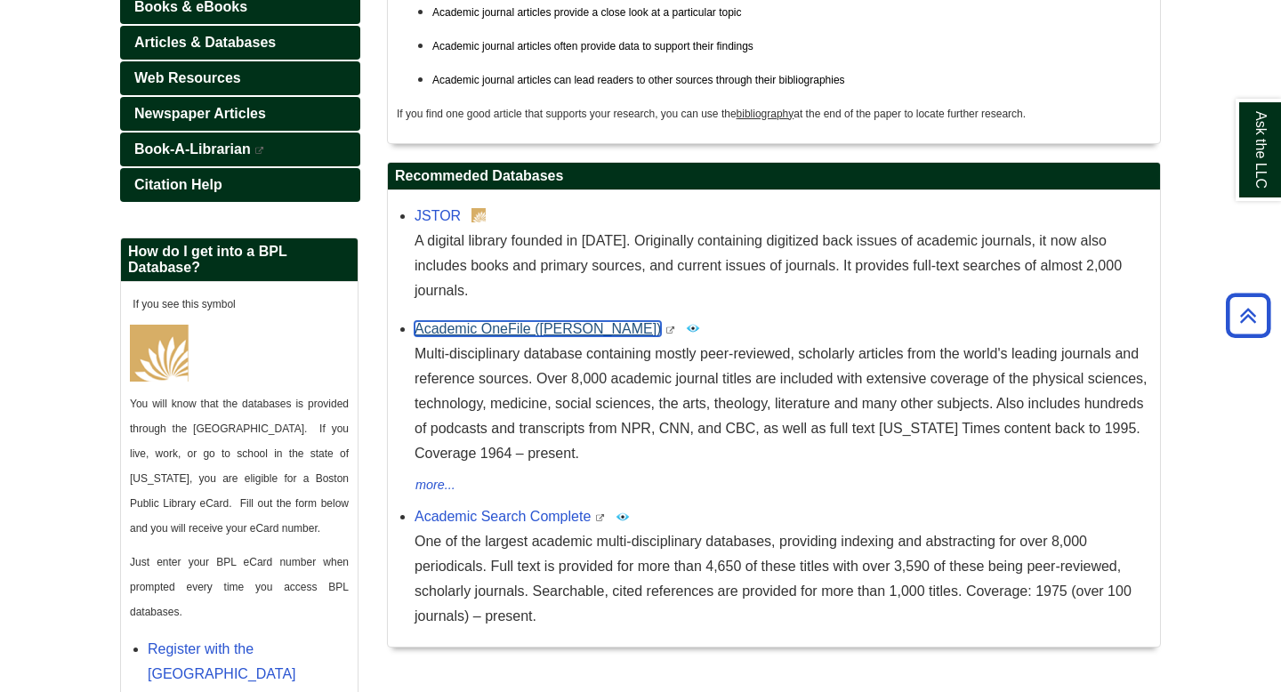
click at [519, 321] on link "Academic OneFile (Gale)" at bounding box center [538, 328] width 246 height 15
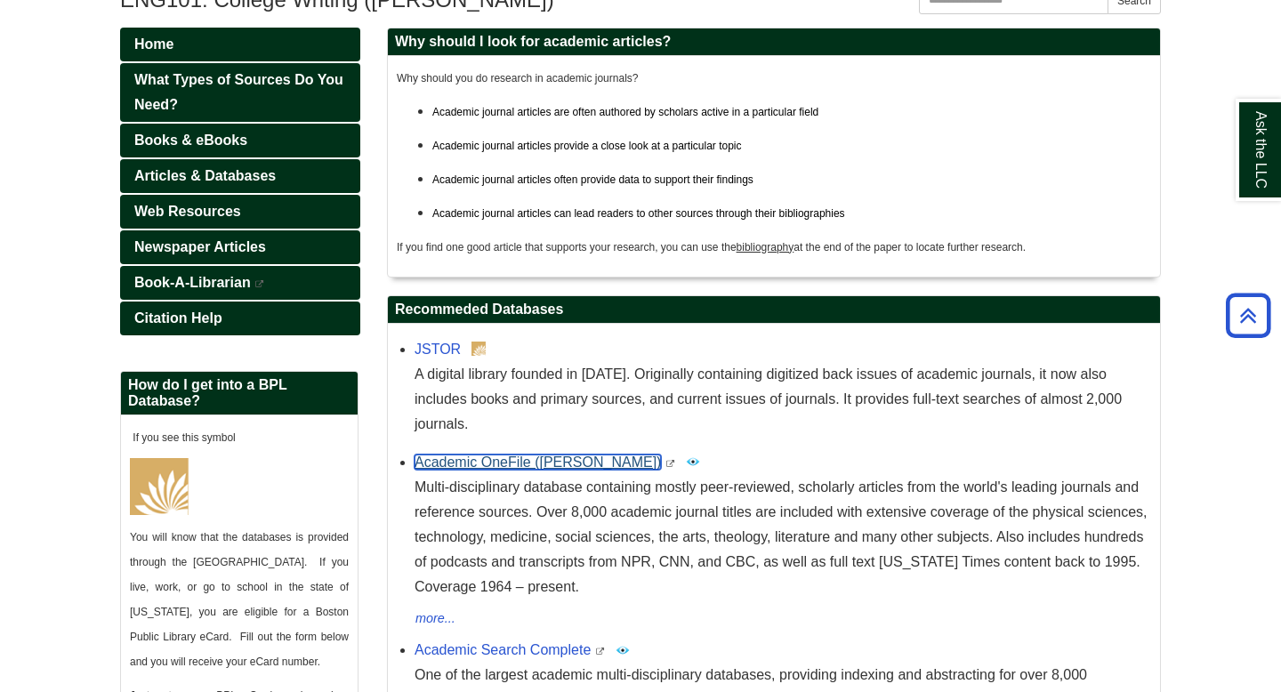
scroll to position [221, 0]
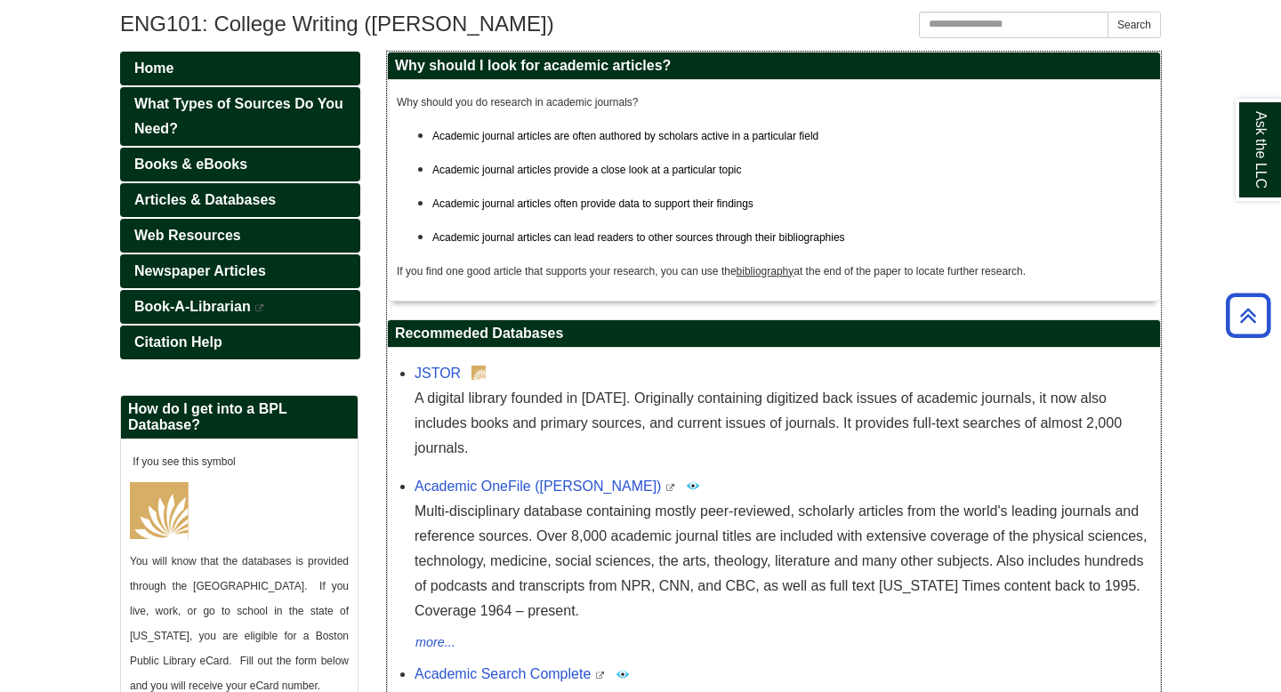
click at [458, 358] on li "JSTOR A digital library founded in 1995. Originally containing digitized back i…" at bounding box center [783, 409] width 737 height 104
click at [454, 378] on link "JSTOR" at bounding box center [438, 373] width 46 height 15
click at [293, 262] on link "Newspaper Articles" at bounding box center [240, 271] width 240 height 34
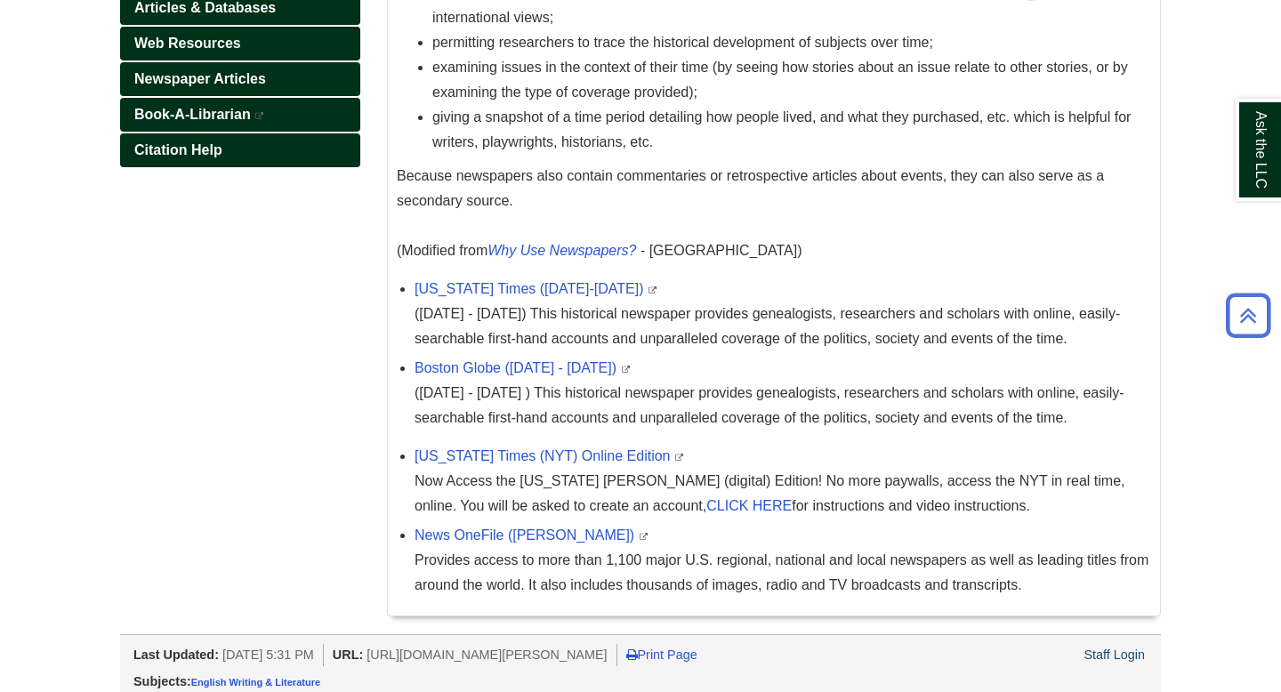
scroll to position [423, 0]
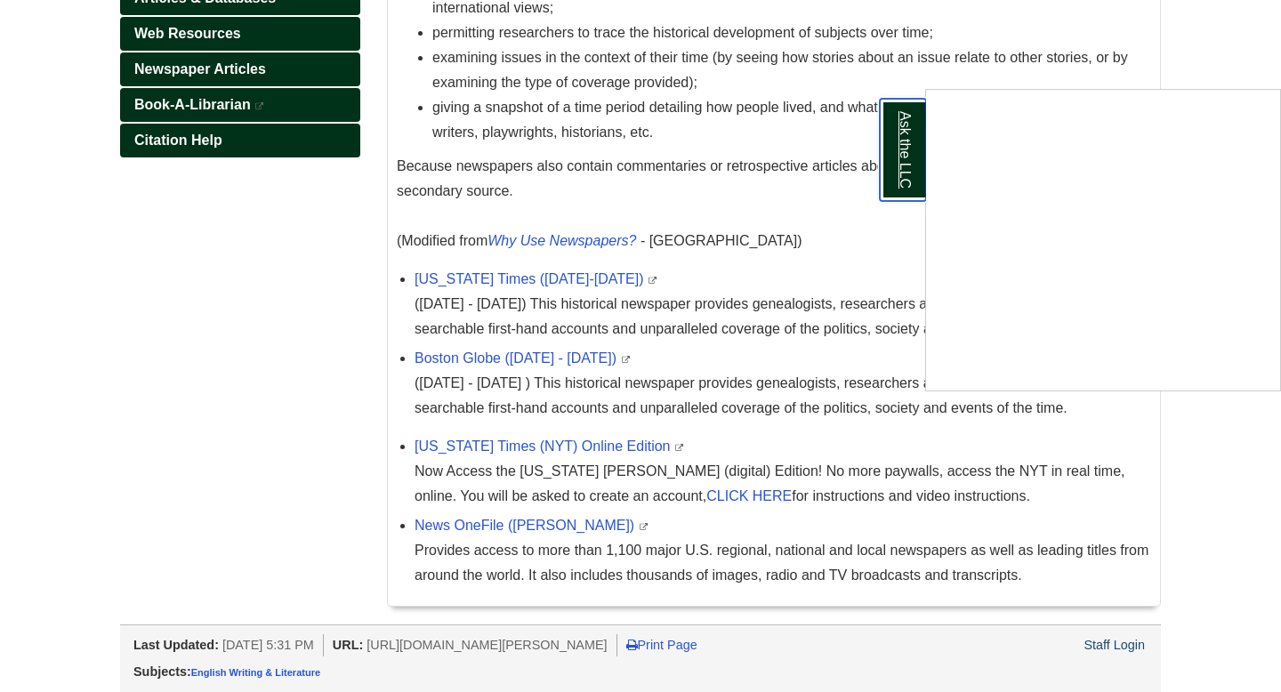
click at [914, 140] on link "Ask the LLC" at bounding box center [903, 150] width 46 height 102
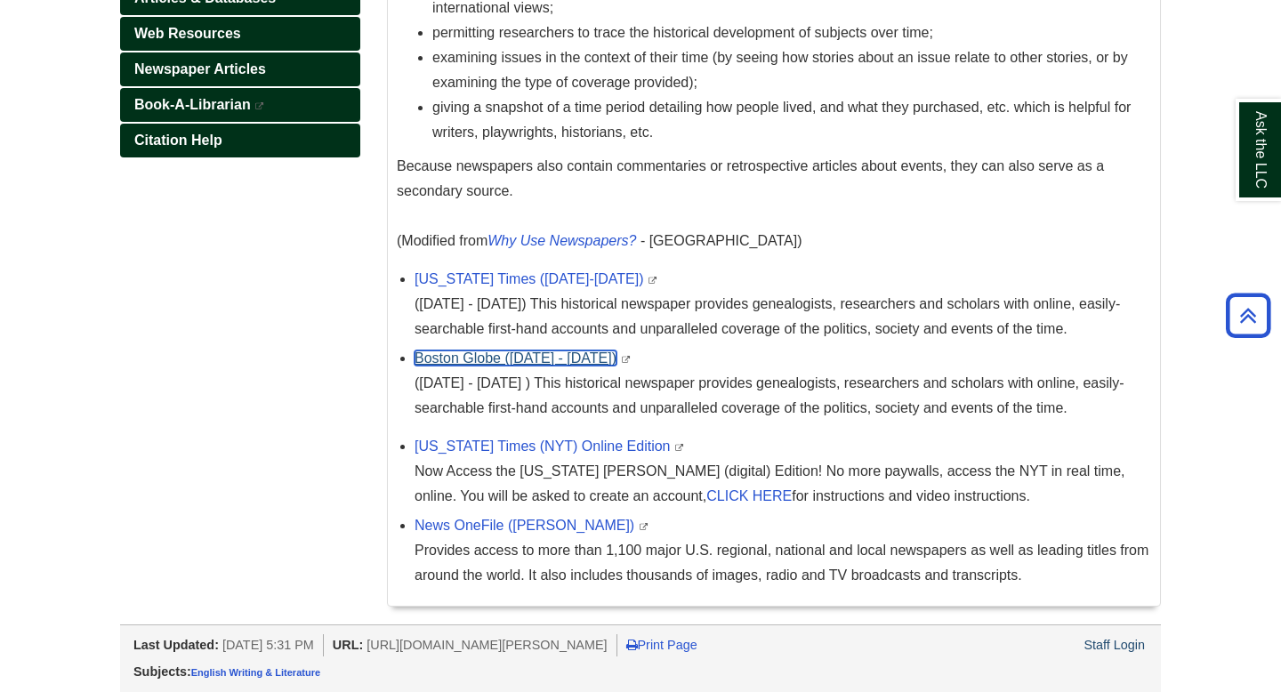
click at [562, 361] on link "Boston Globe ([DATE] - [DATE])" at bounding box center [516, 357] width 202 height 15
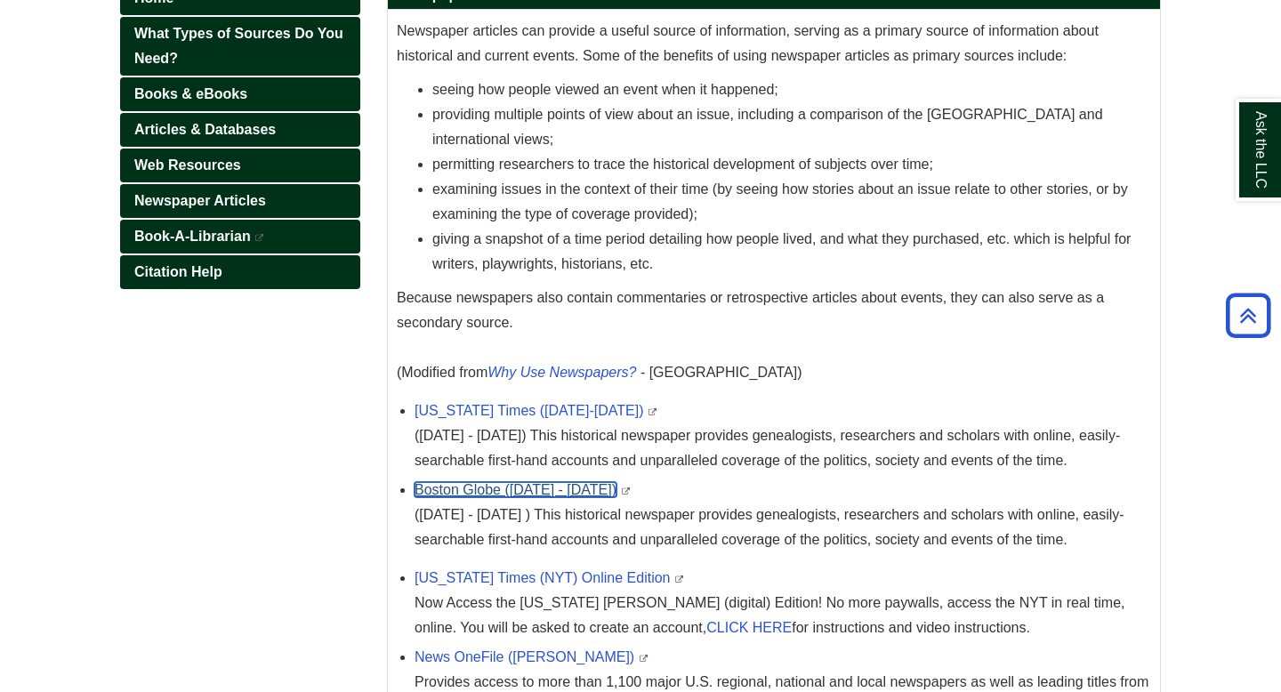
scroll to position [164, 0]
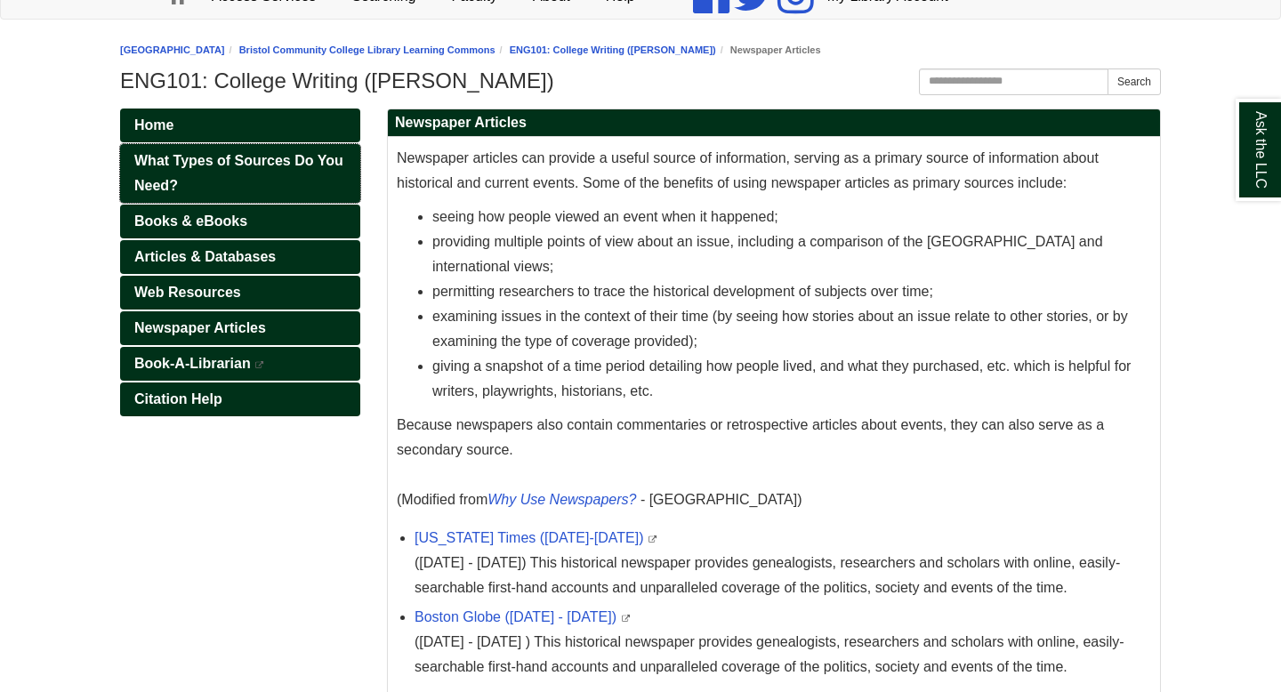
click at [305, 188] on link "What Types of Sources Do You Need?" at bounding box center [240, 173] width 240 height 59
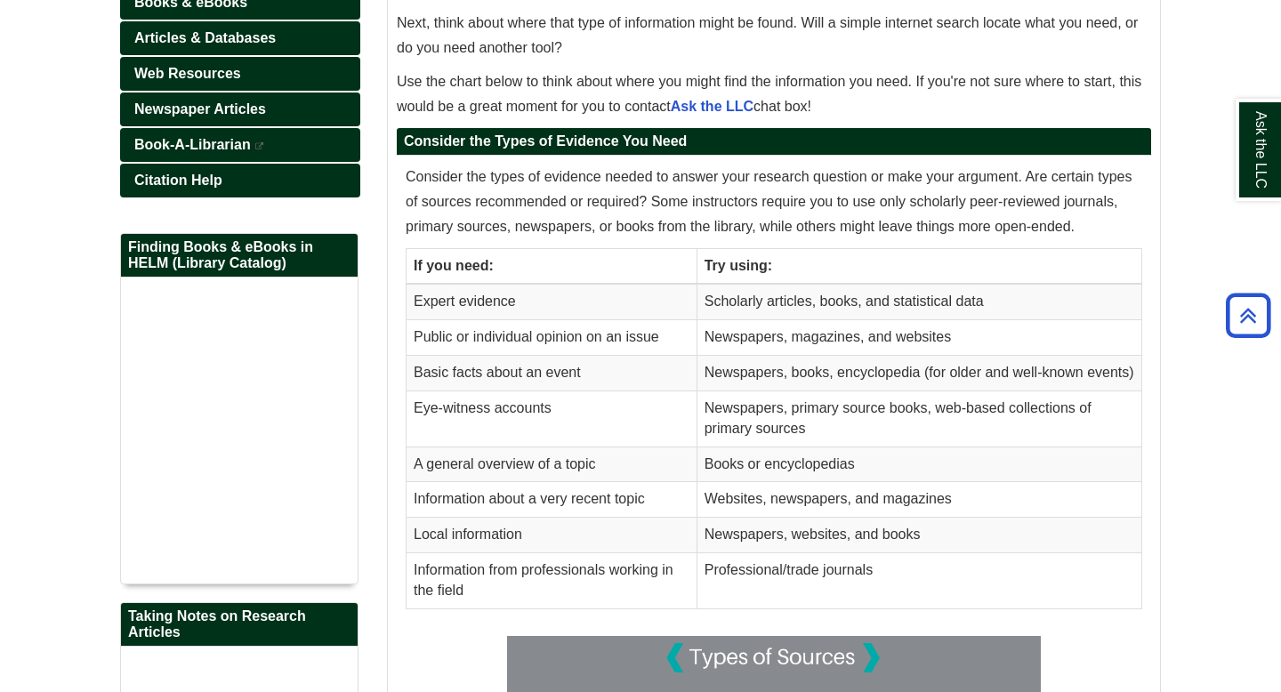
scroll to position [384, 0]
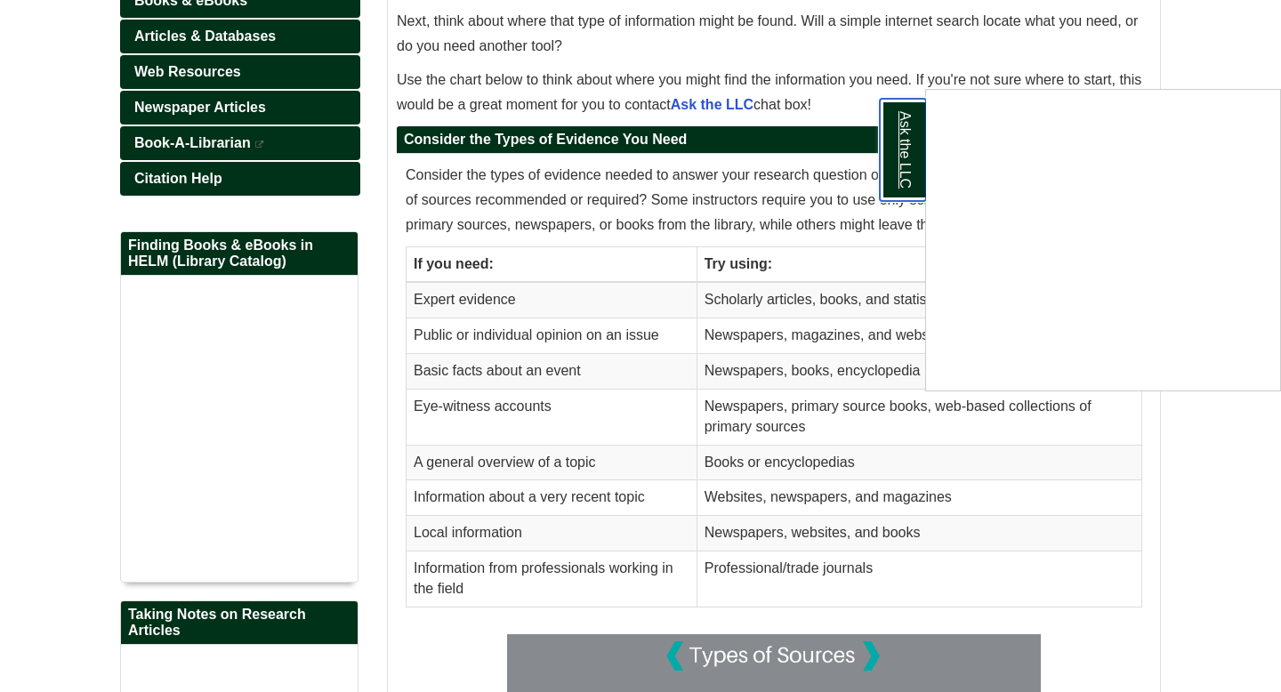
click at [920, 151] on link "Ask the LLC" at bounding box center [903, 150] width 46 height 102
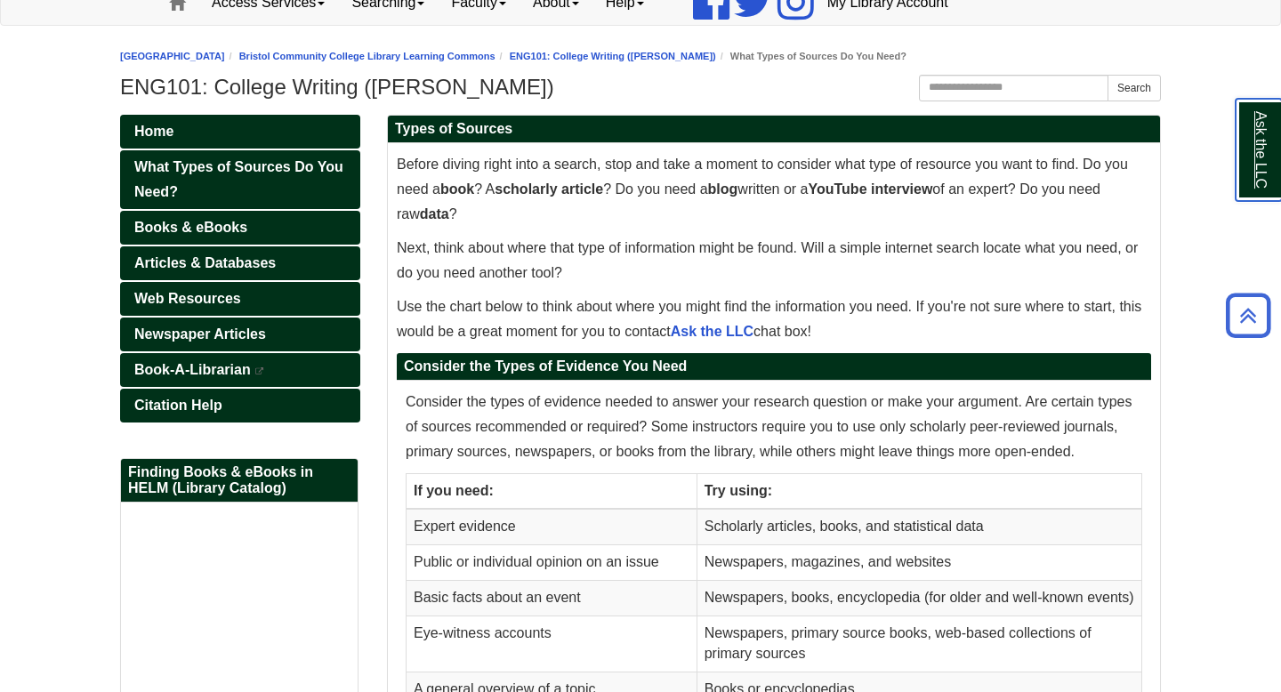
scroll to position [157, 0]
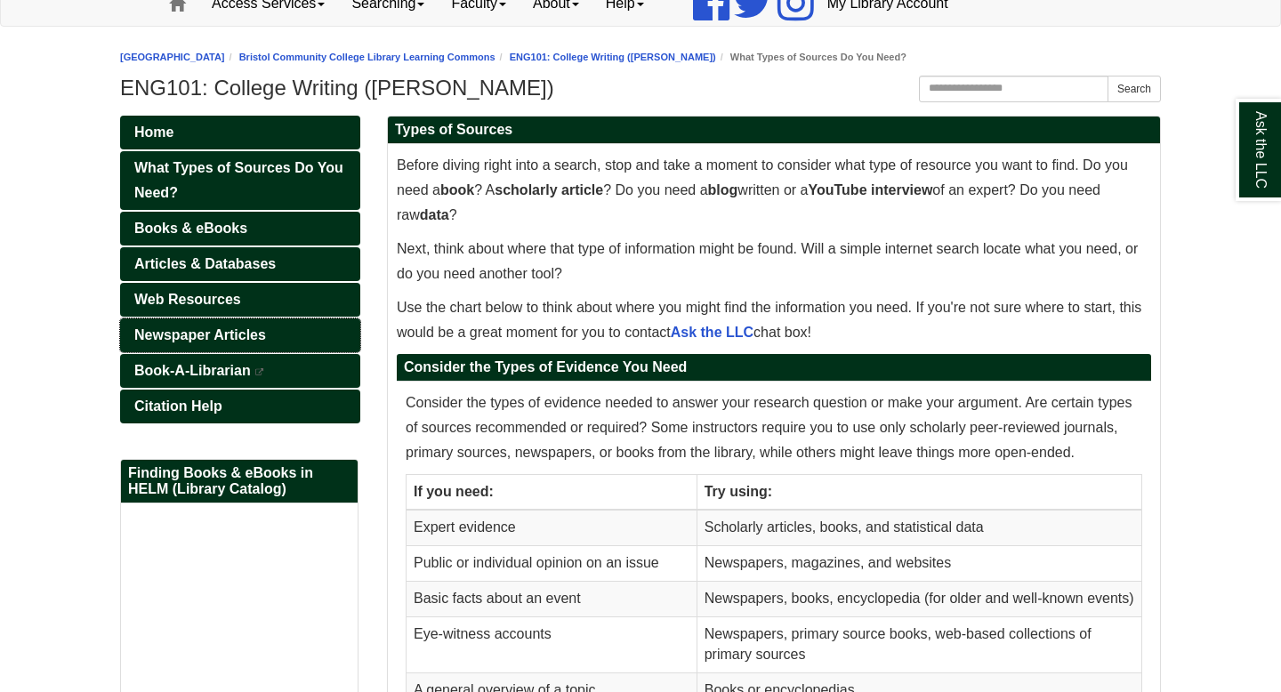
click at [248, 338] on span "Newspaper Articles" at bounding box center [200, 334] width 132 height 15
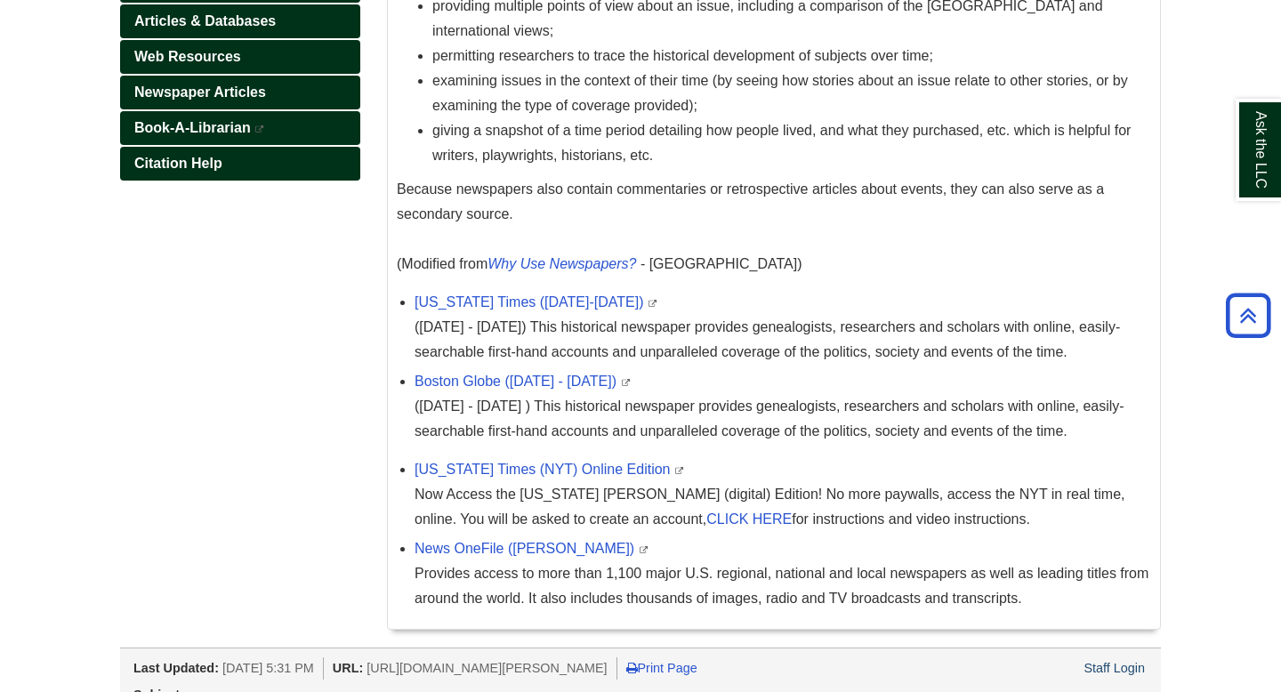
scroll to position [423, 0]
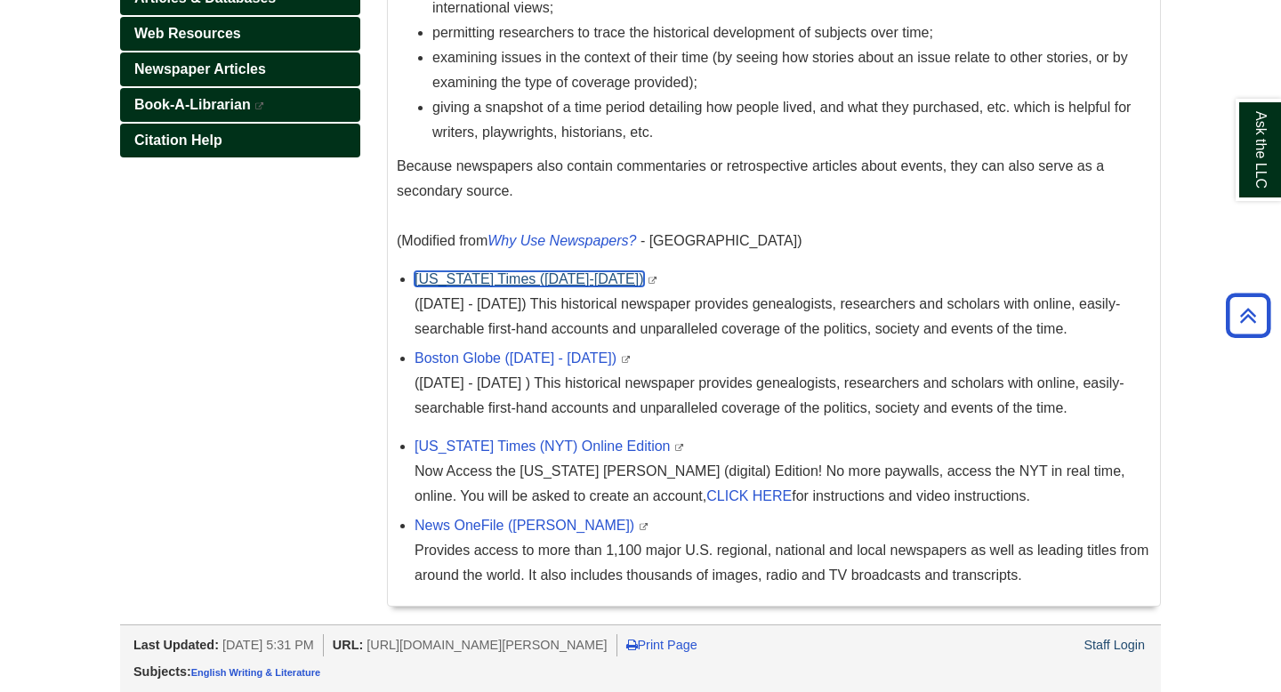
click at [531, 276] on link "[US_STATE] Times ([DATE]-[DATE])" at bounding box center [529, 278] width 229 height 15
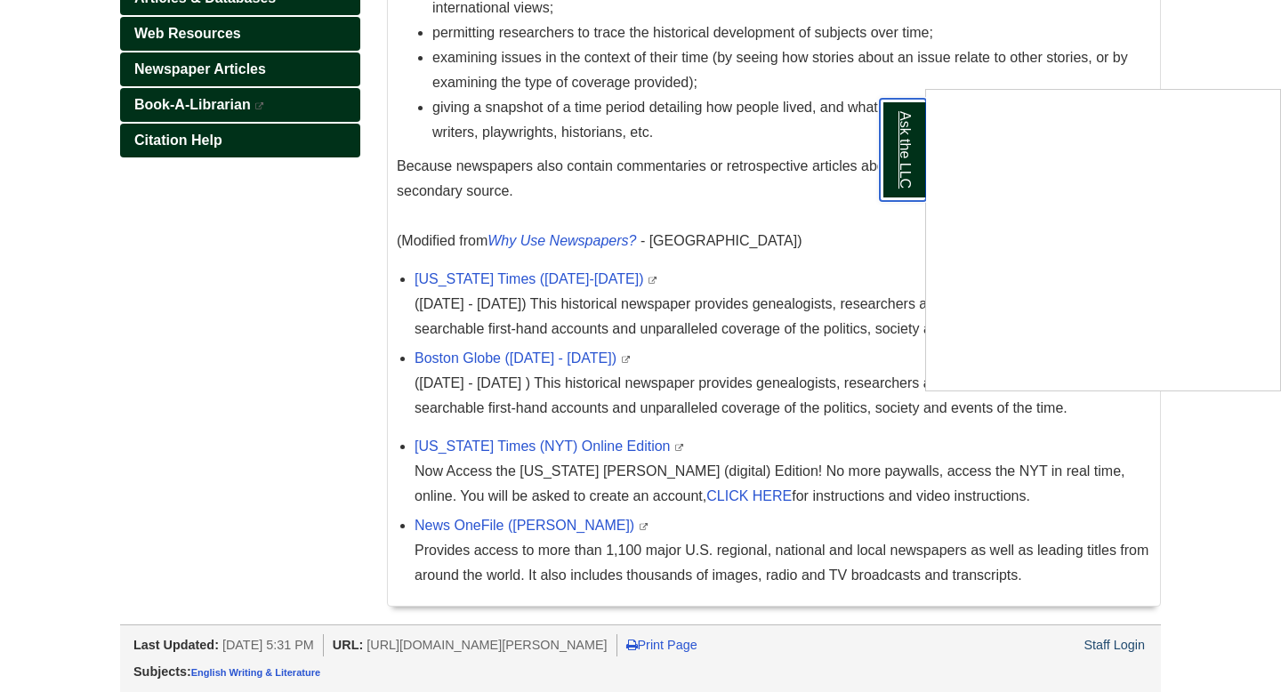
click at [900, 157] on link "Ask the LLC" at bounding box center [903, 150] width 46 height 102
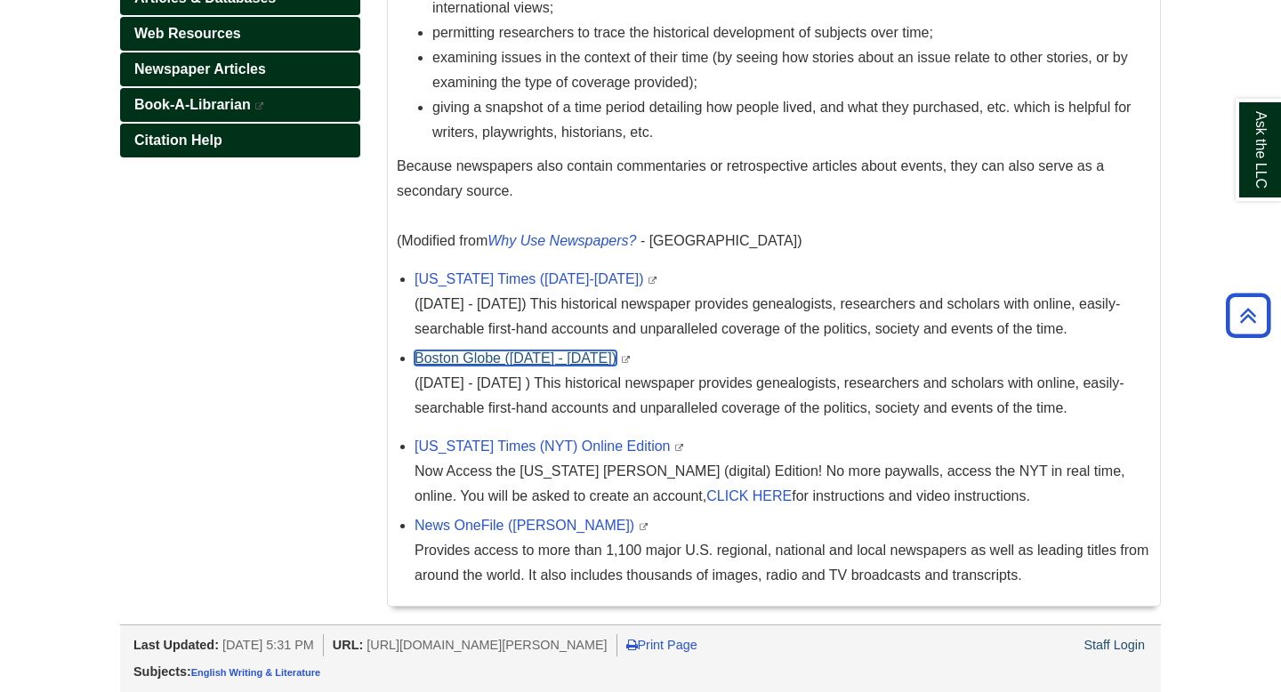
click at [515, 358] on link "Boston Globe ([DATE] - [DATE])" at bounding box center [516, 357] width 202 height 15
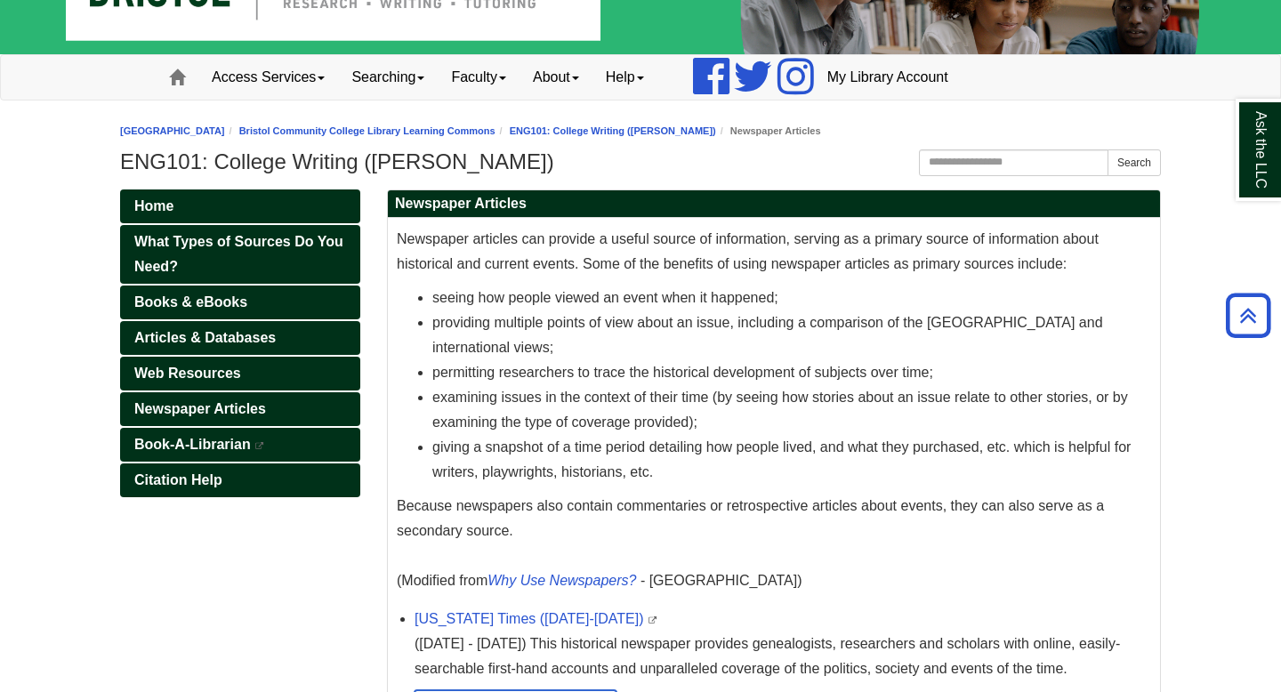
scroll to position [0, 0]
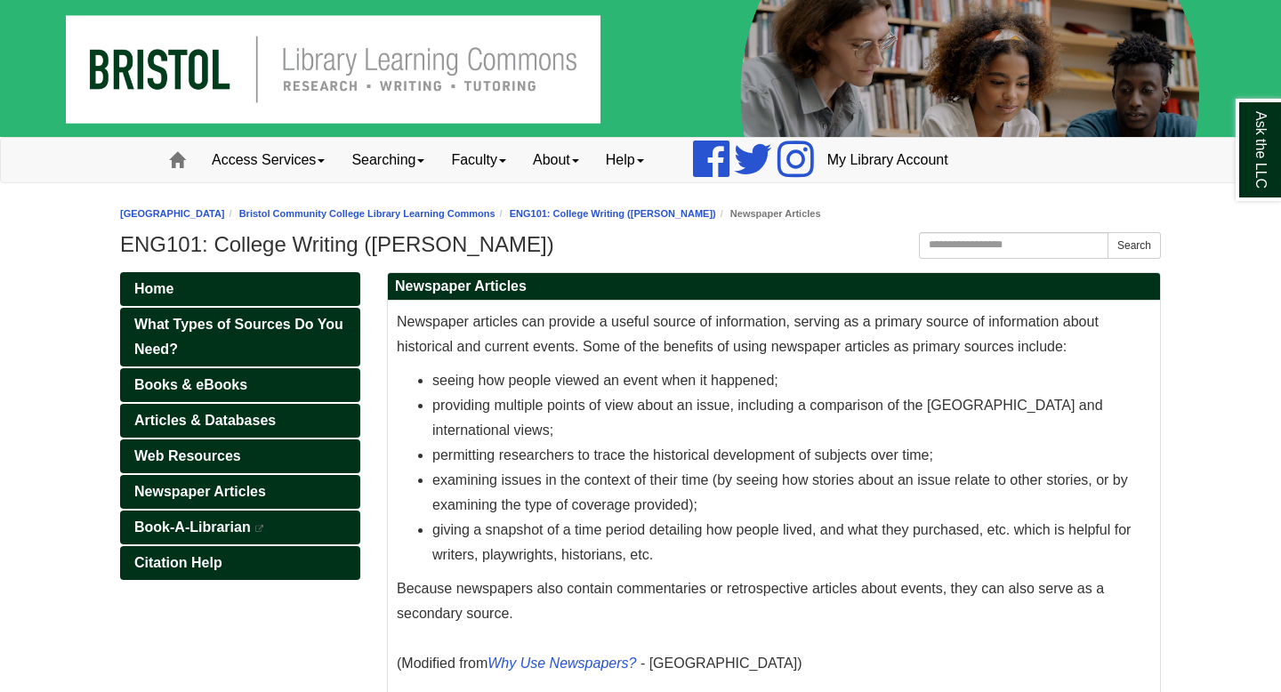
click at [812, 246] on h1 "ENG101: College Writing ([PERSON_NAME])" at bounding box center [640, 244] width 1041 height 25
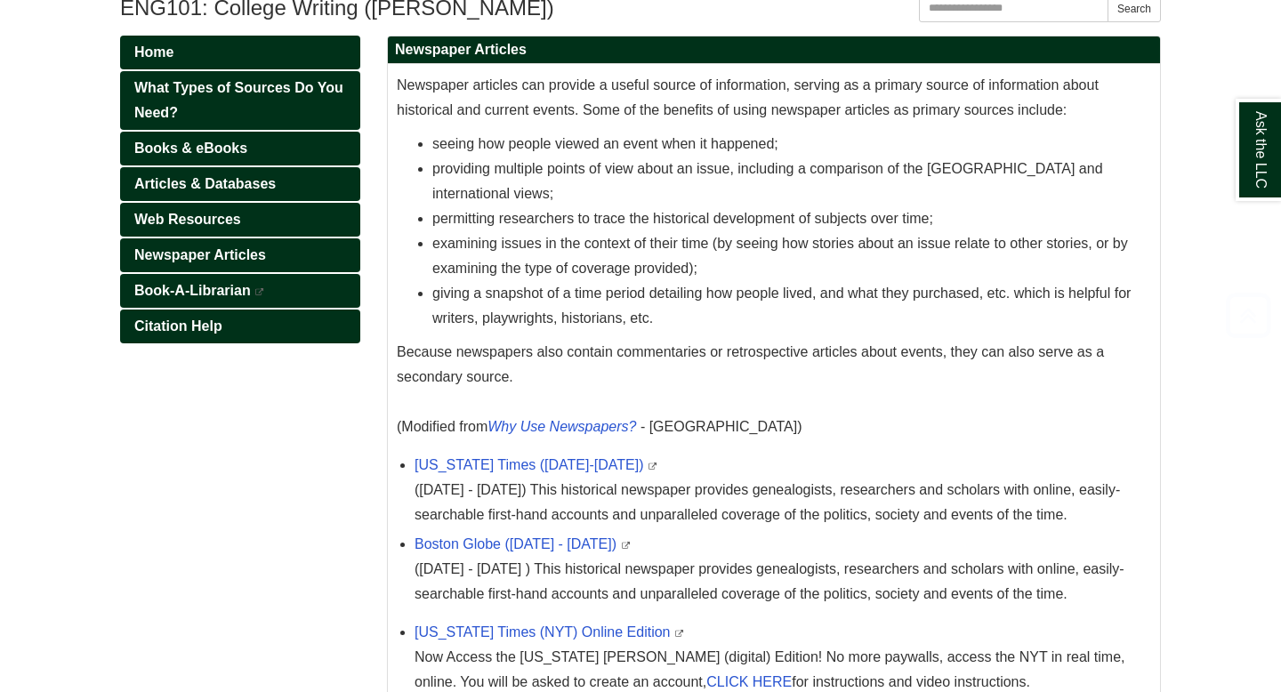
scroll to position [247, 0]
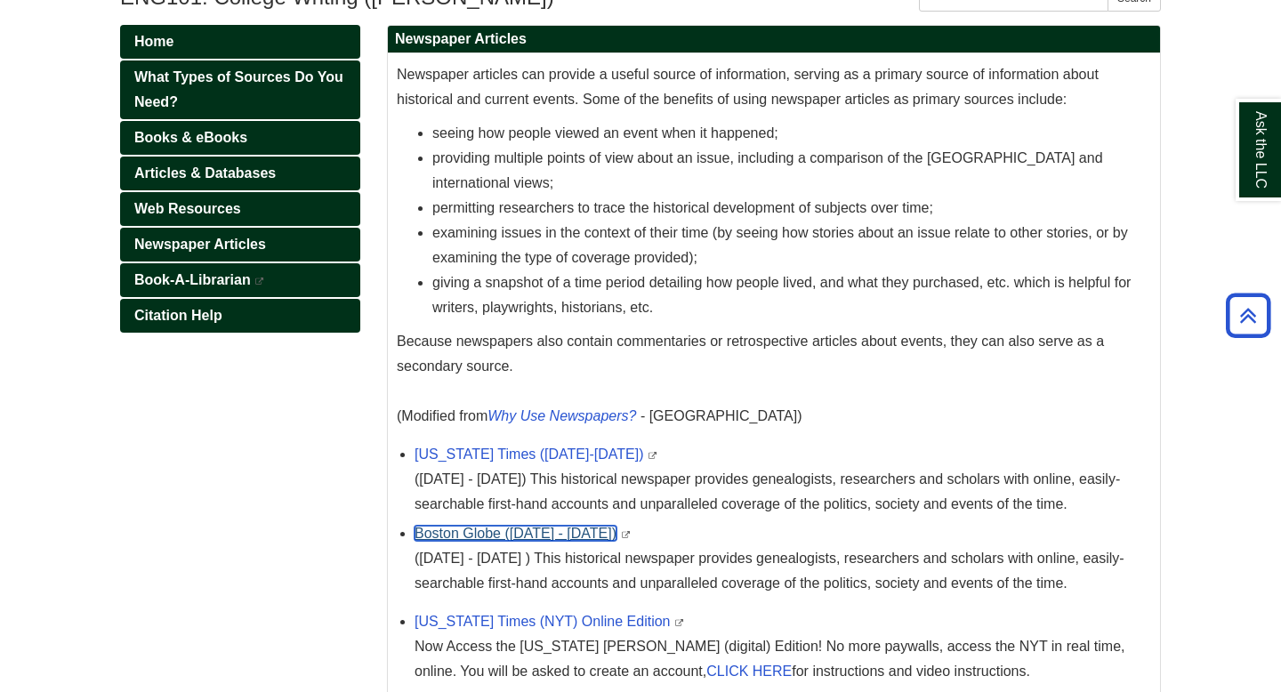
click at [455, 531] on link "Boston Globe ([DATE] - [DATE])" at bounding box center [516, 533] width 202 height 15
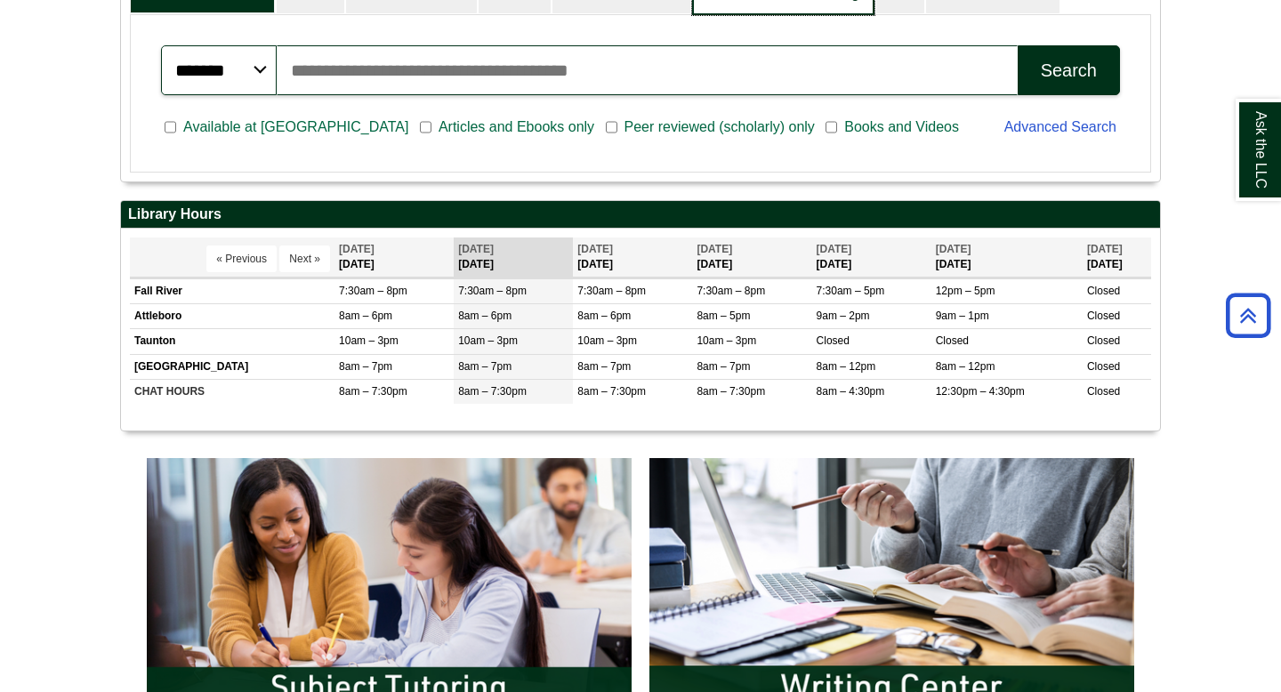
scroll to position [214, 1039]
